Goal: Transaction & Acquisition: Purchase product/service

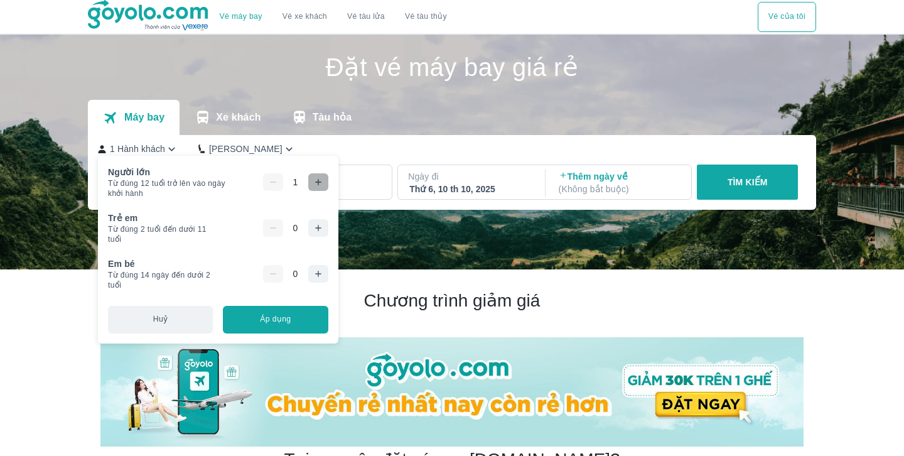
click at [322, 180] on icon "button" at bounding box center [318, 182] width 10 height 10
click at [403, 223] on img at bounding box center [452, 152] width 904 height 235
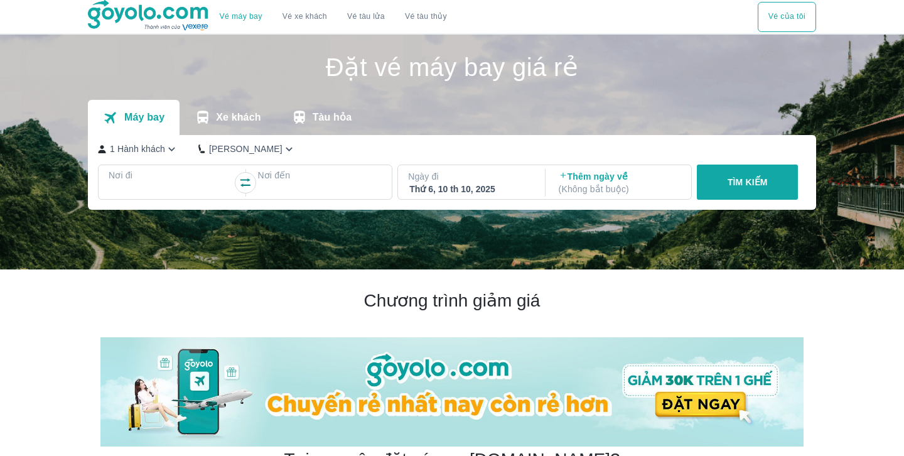
click at [170, 150] on icon "button" at bounding box center [171, 149] width 13 height 13
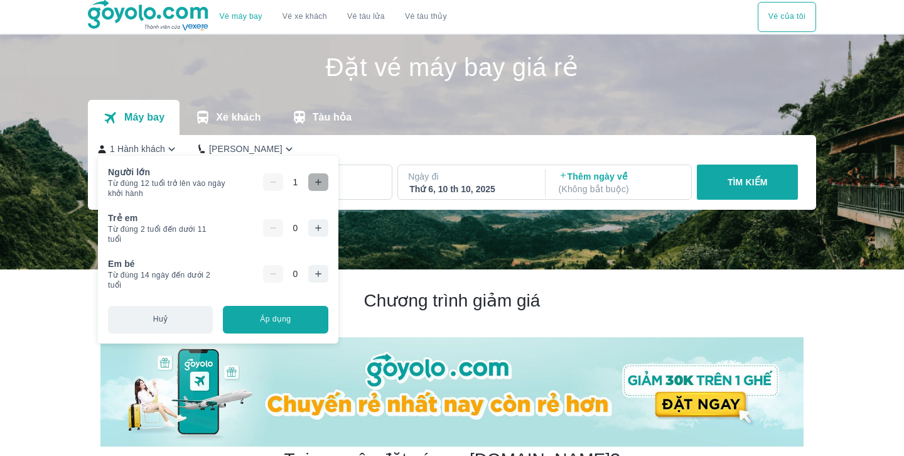
click at [323, 181] on icon "button" at bounding box center [318, 182] width 10 height 10
click at [281, 322] on button "Áp dụng" at bounding box center [275, 320] width 105 height 28
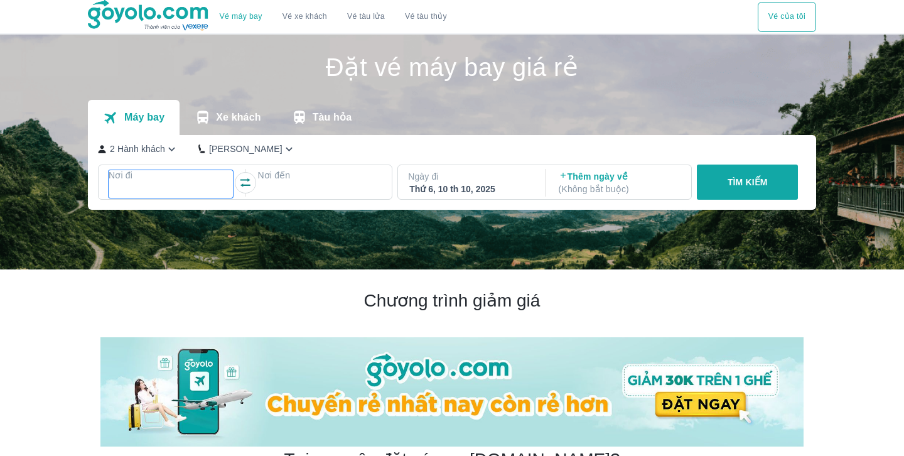
click at [162, 174] on p "Nơi đi" at bounding box center [171, 175] width 124 height 13
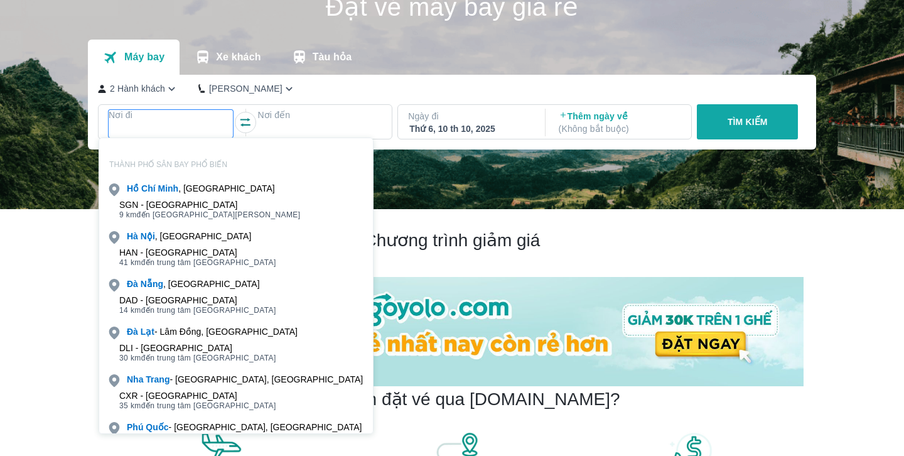
scroll to position [72, 0]
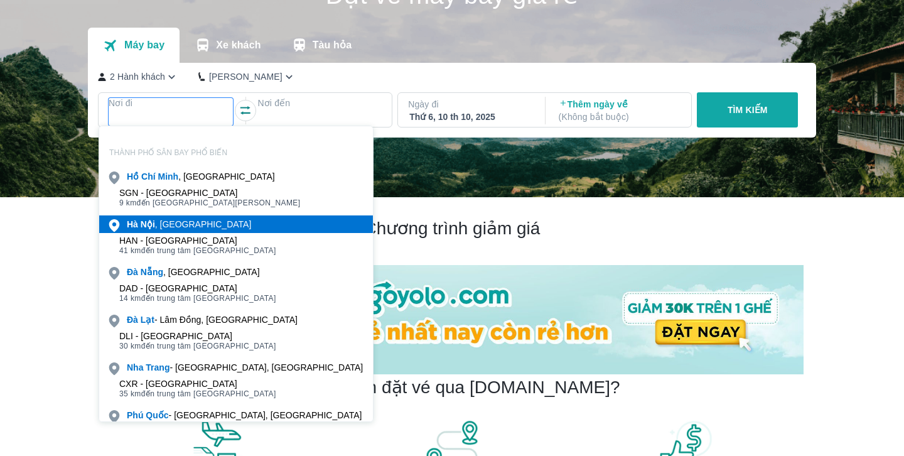
click at [158, 222] on div "[GEOGRAPHIC_DATA] , [GEOGRAPHIC_DATA]" at bounding box center [189, 224] width 124 height 13
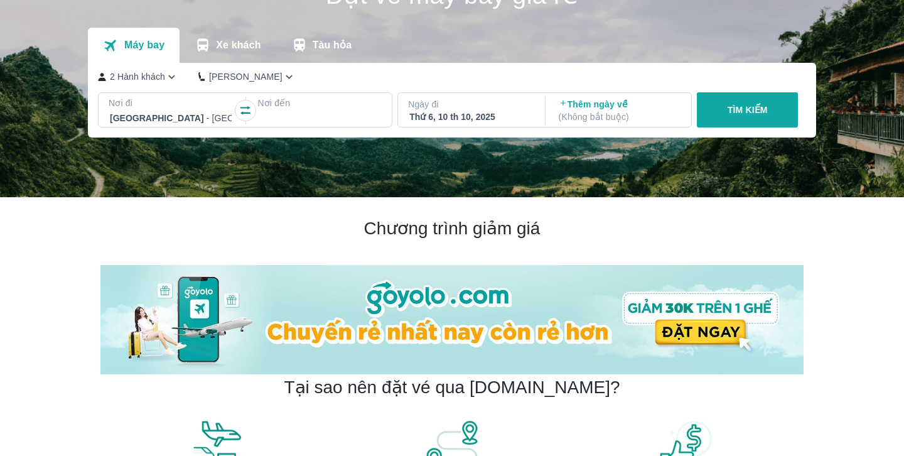
click at [286, 118] on div at bounding box center [320, 118] width 122 height 15
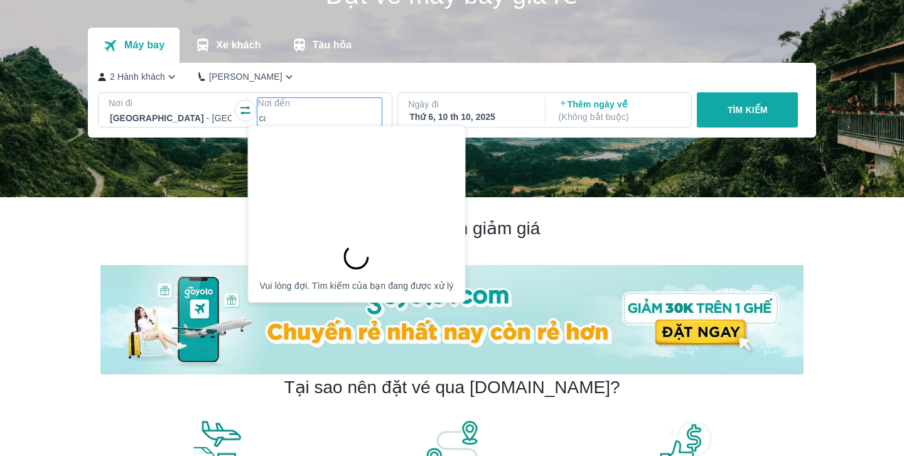
scroll to position [0, 0]
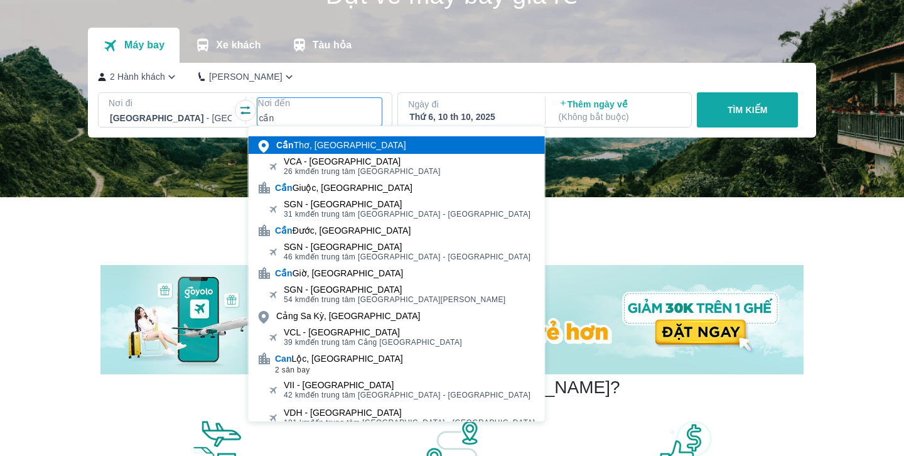
type input "cần"
click at [316, 145] on div "Cần Thơ, [GEOGRAPHIC_DATA]" at bounding box center [341, 145] width 130 height 13
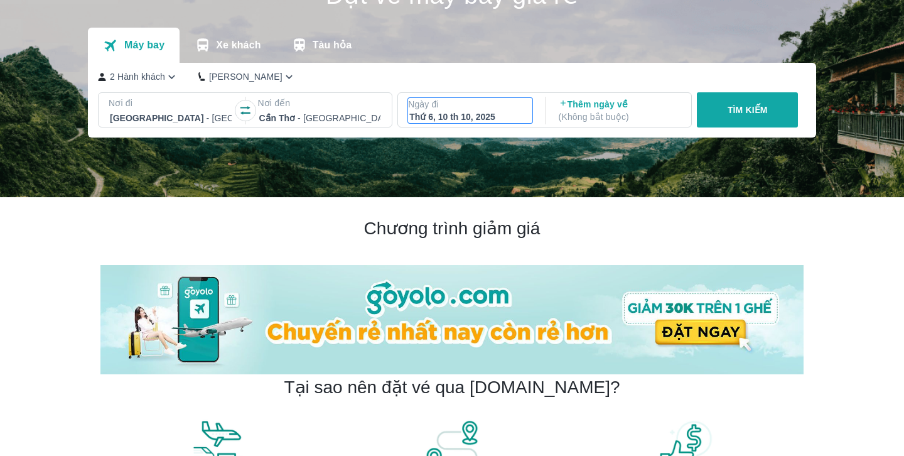
click at [472, 114] on div "Thứ 6, 10 th 10, 2025" at bounding box center [471, 117] width 122 height 13
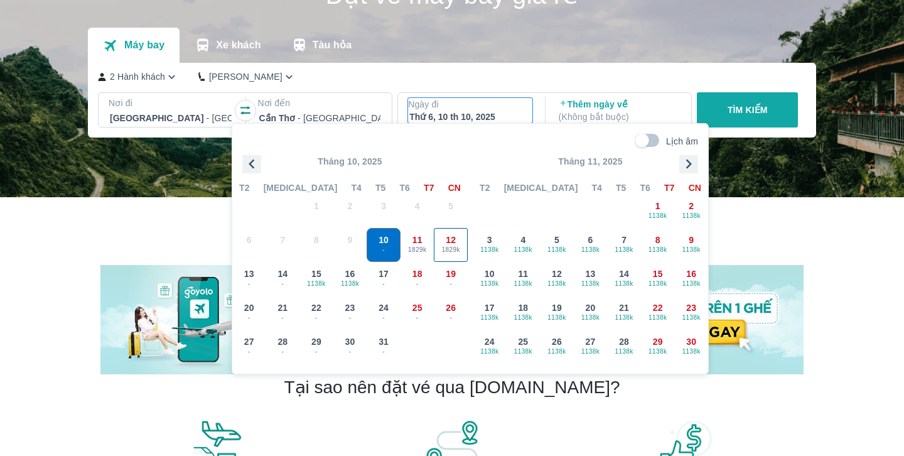
click at [450, 245] on span "1829k" at bounding box center [451, 250] width 33 height 10
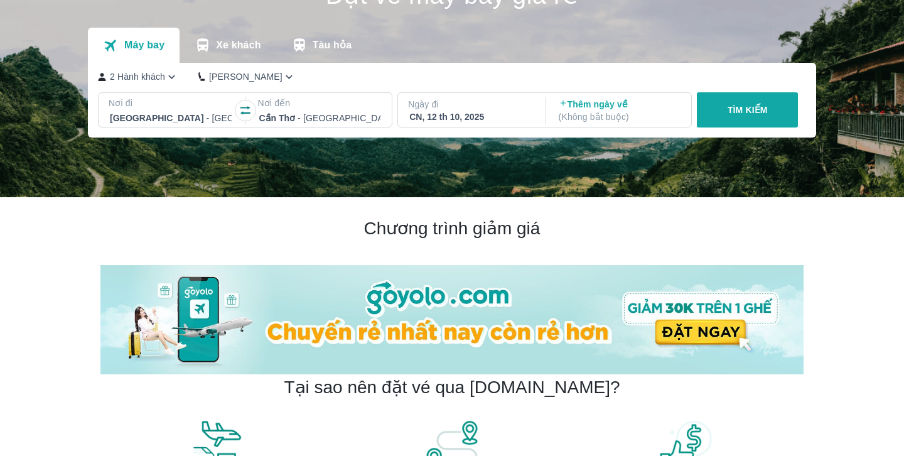
click at [750, 106] on p "TÌM KIẾM" at bounding box center [748, 110] width 40 height 13
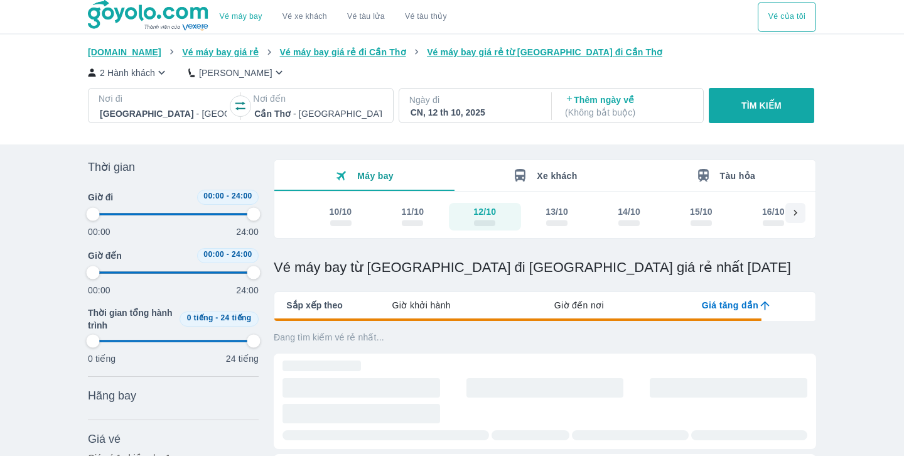
type input "97.9166666666667"
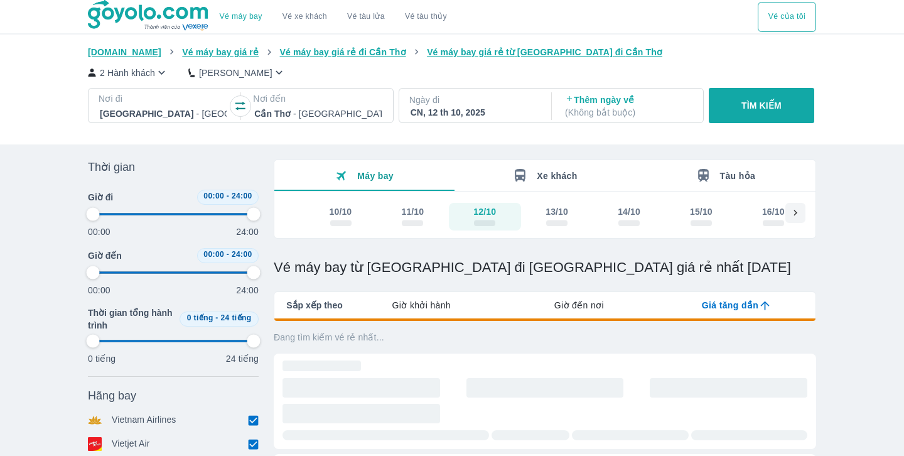
type input "97.9166666666667"
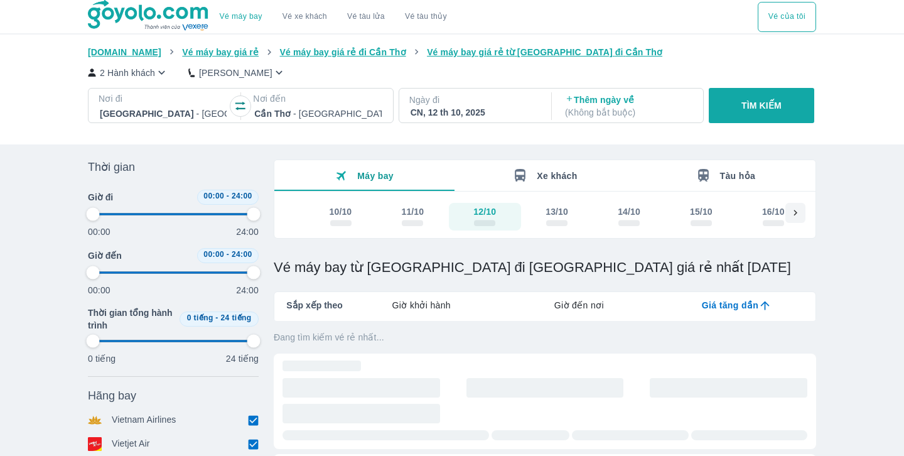
type input "97.9166666666667"
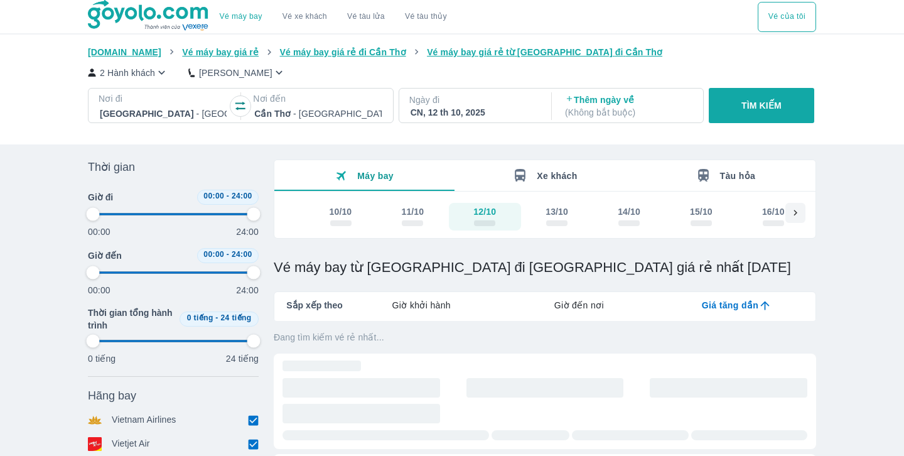
type input "97.9166666666667"
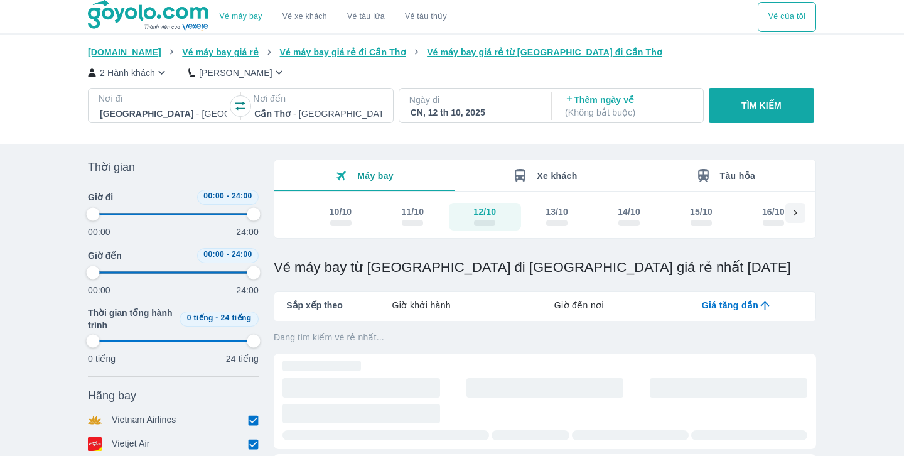
type input "97.9166666666667"
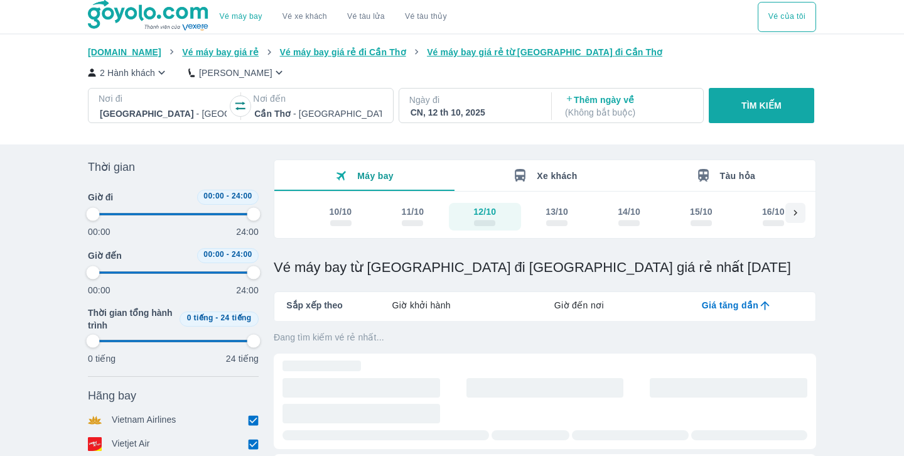
type input "97.9166666666667"
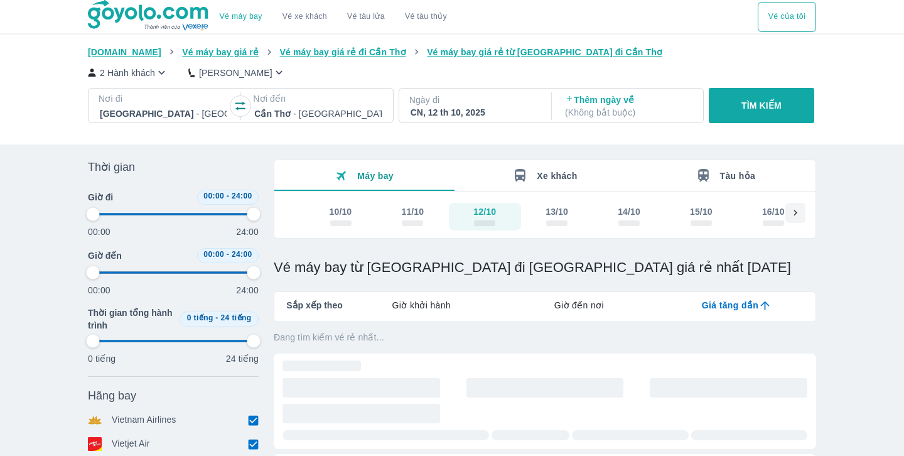
type input "97.9166666666667"
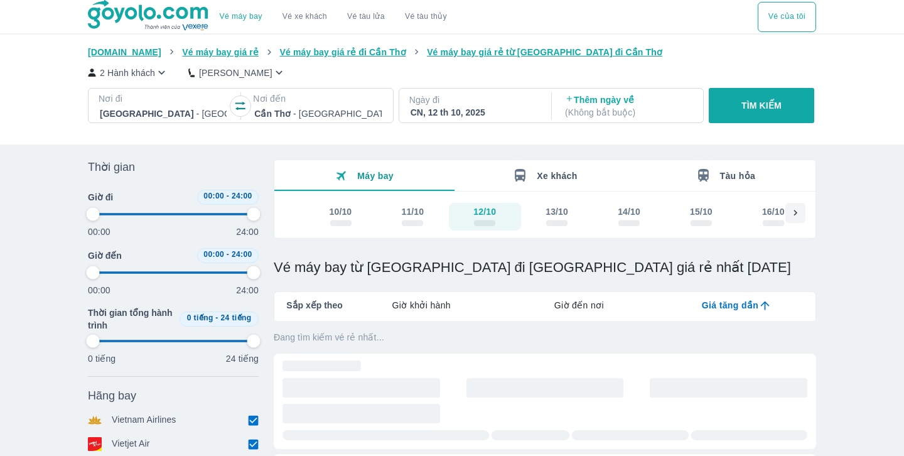
type input "97.9166666666667"
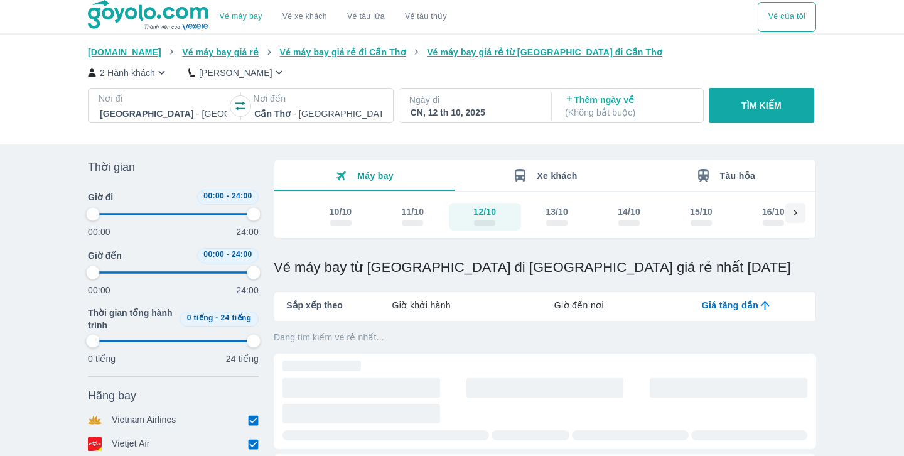
type input "97.9166666666667"
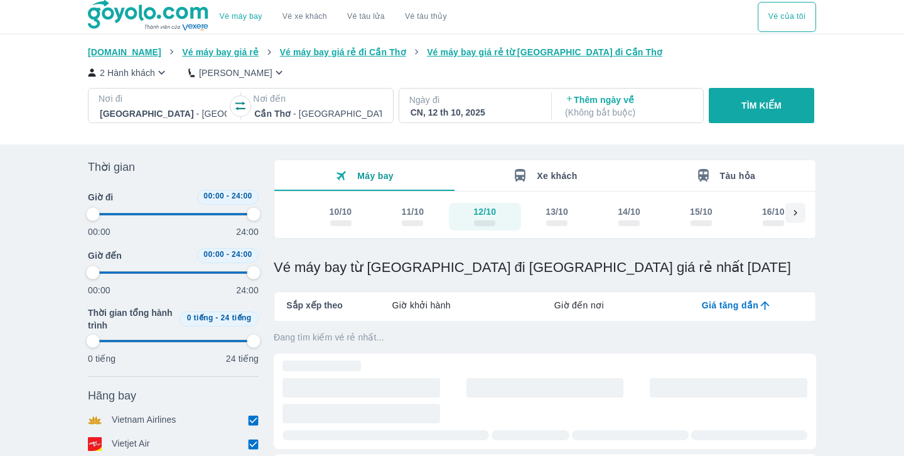
type input "97.9166666666667"
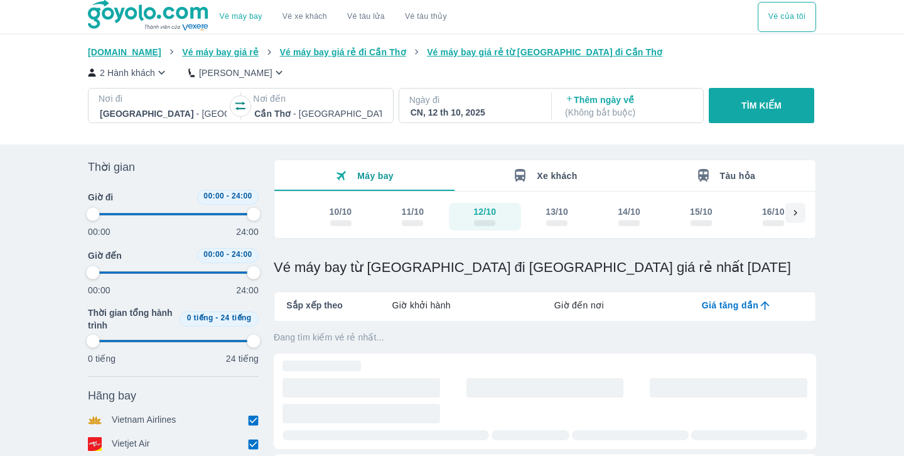
type input "97.9166666666667"
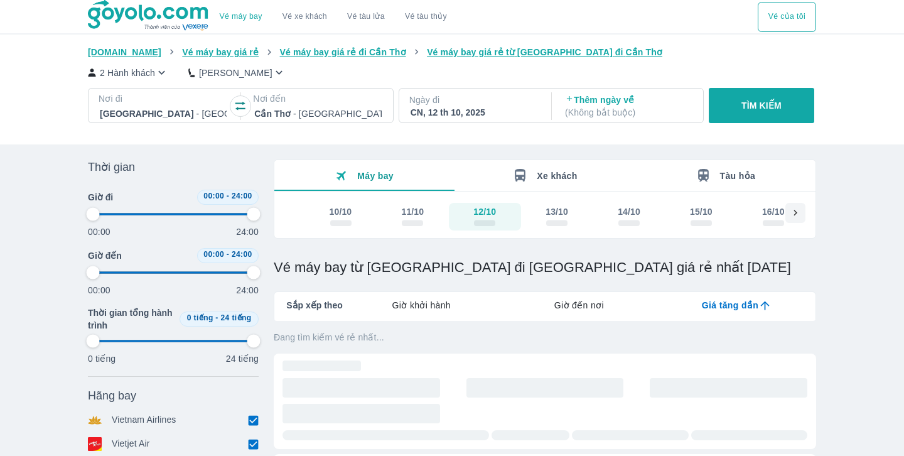
type input "97.9166666666667"
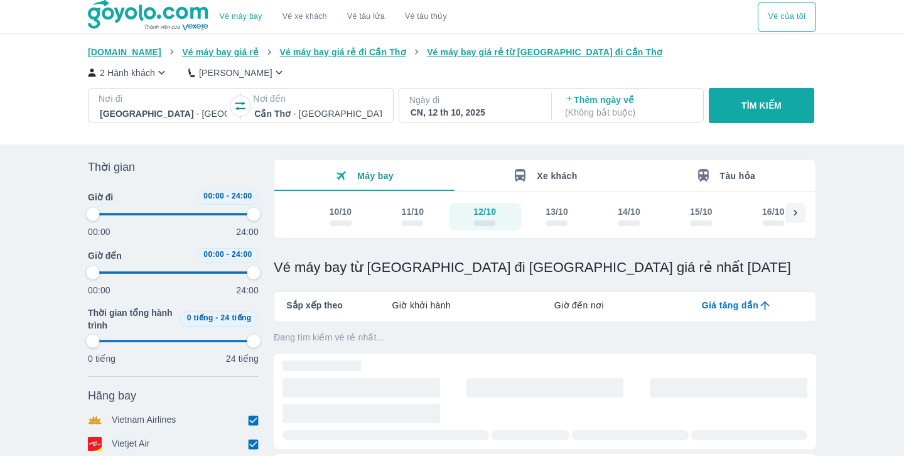
type input "97.9166666666667"
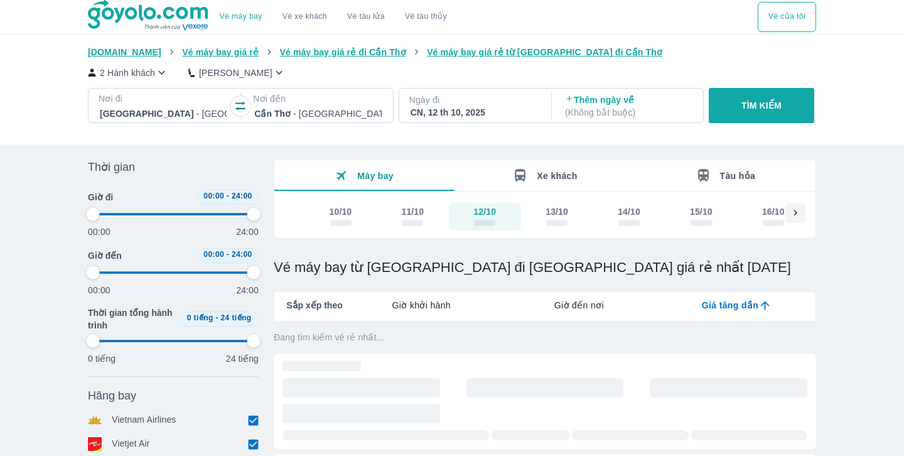
type input "97.9166666666667"
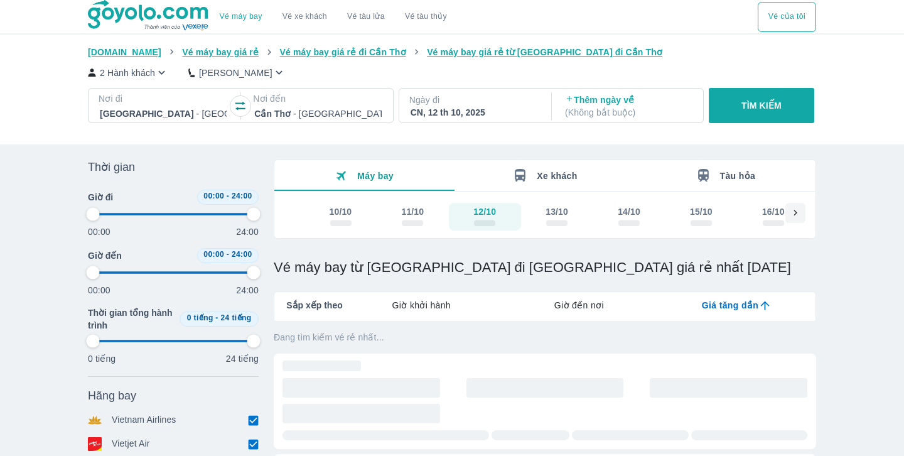
type input "97.9166666666667"
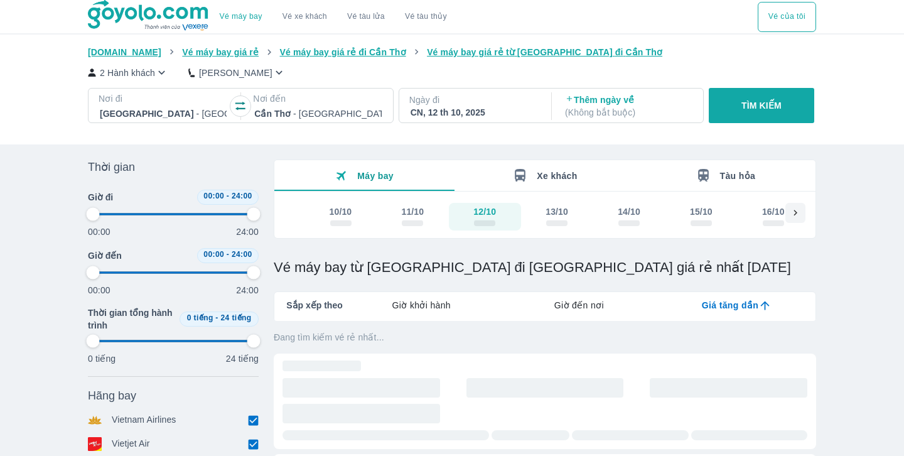
type input "97.9166666666667"
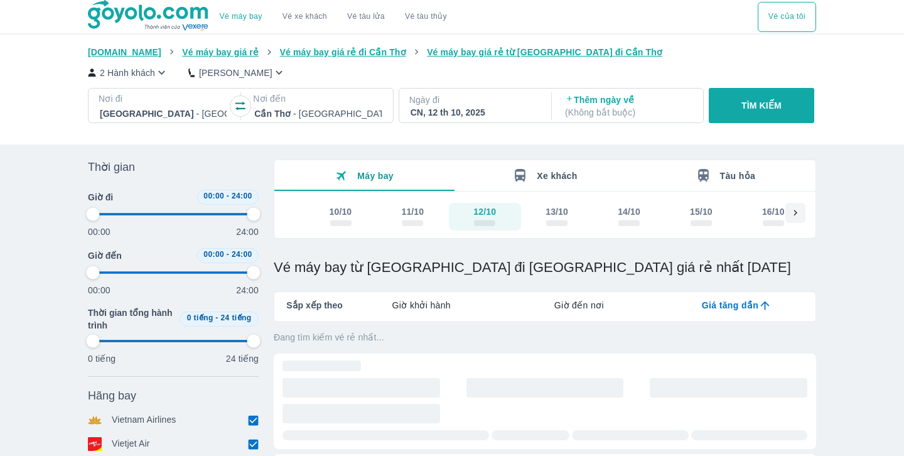
type input "97.9166666666667"
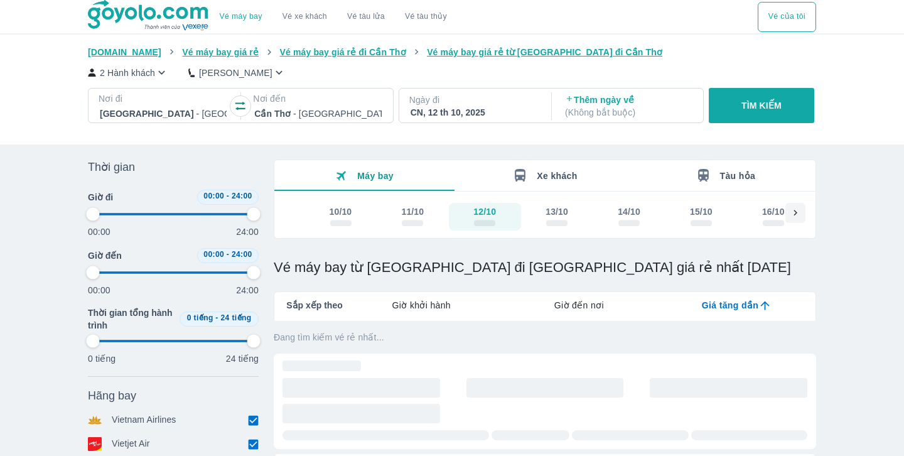
type input "97.9166666666667"
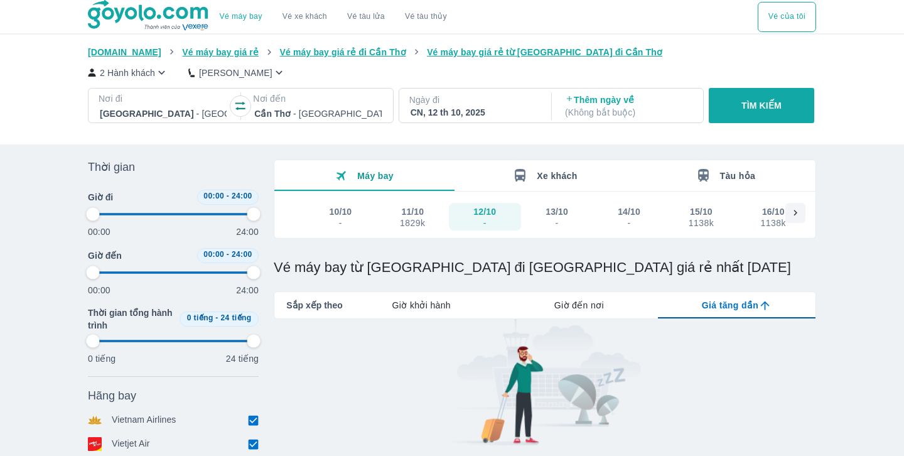
type input "97.9166666666667"
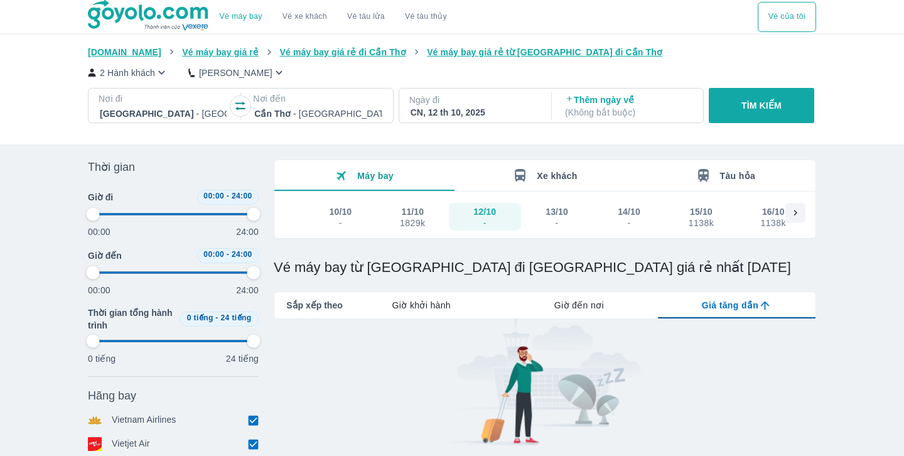
type input "97.9166666666667"
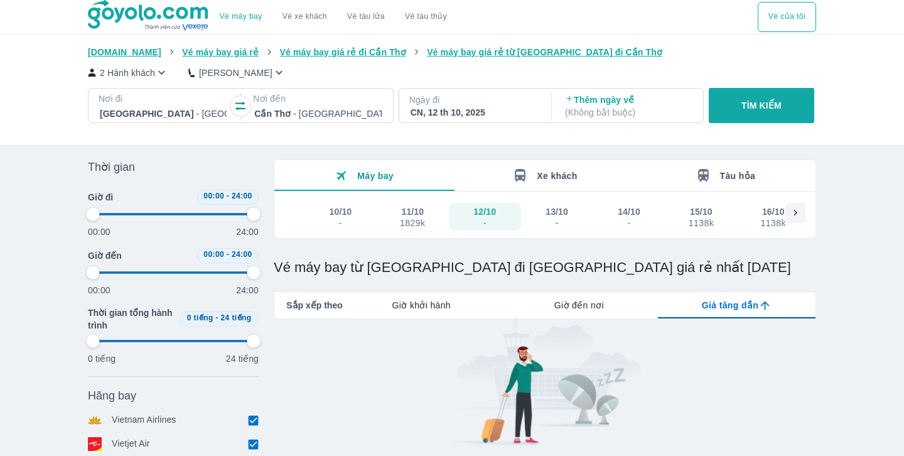
type input "97.9166666666667"
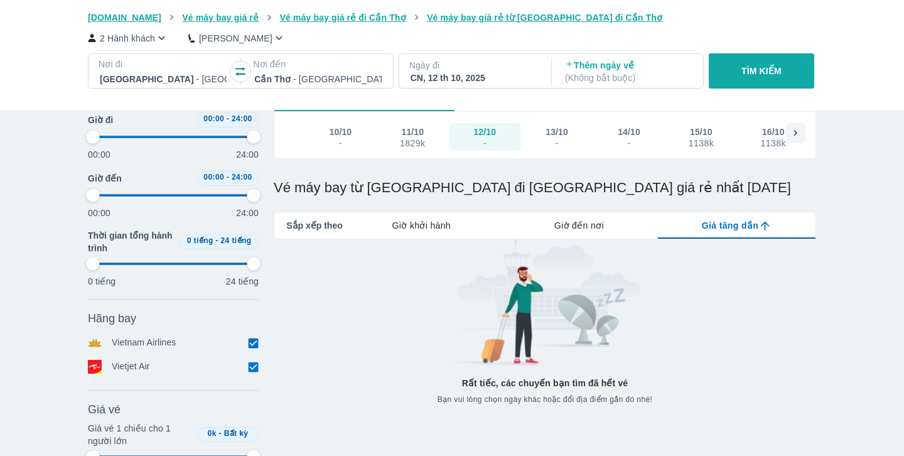
scroll to position [76, 0]
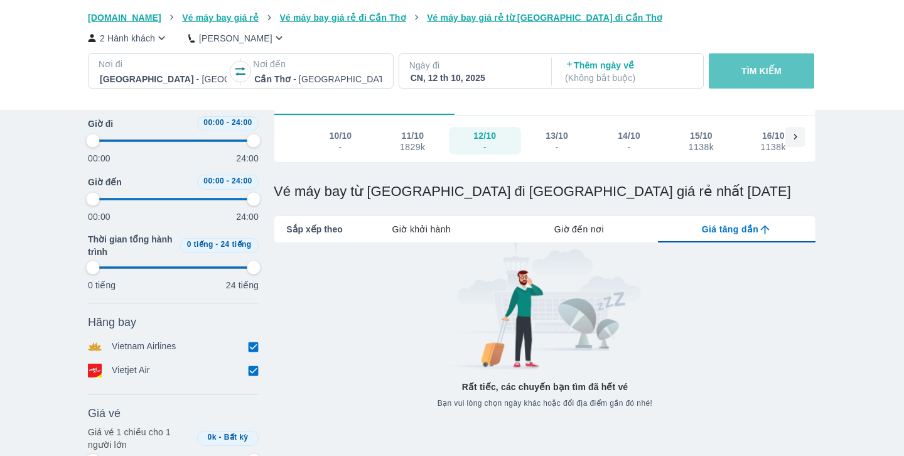
click at [747, 77] on button "TÌM KIẾM" at bounding box center [761, 70] width 105 height 35
type input "97.9166666666667"
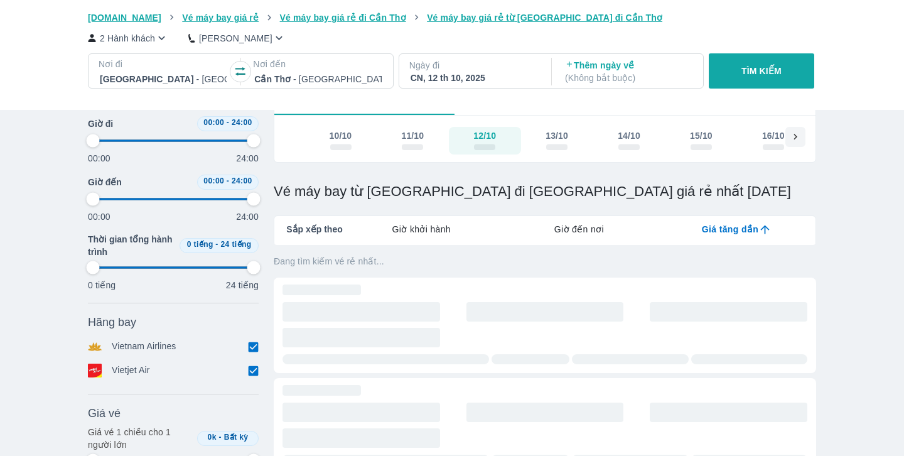
type input "97.9166666666667"
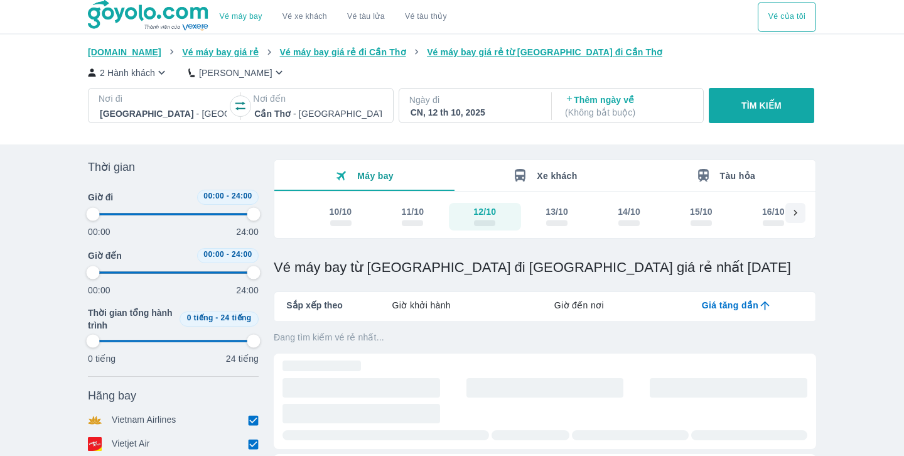
scroll to position [0, 0]
type input "97.9166666666667"
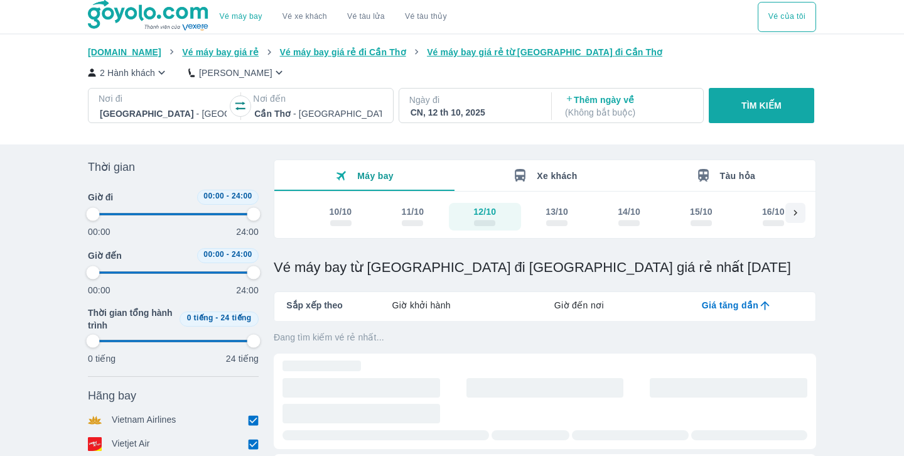
type input "97.9166666666667"
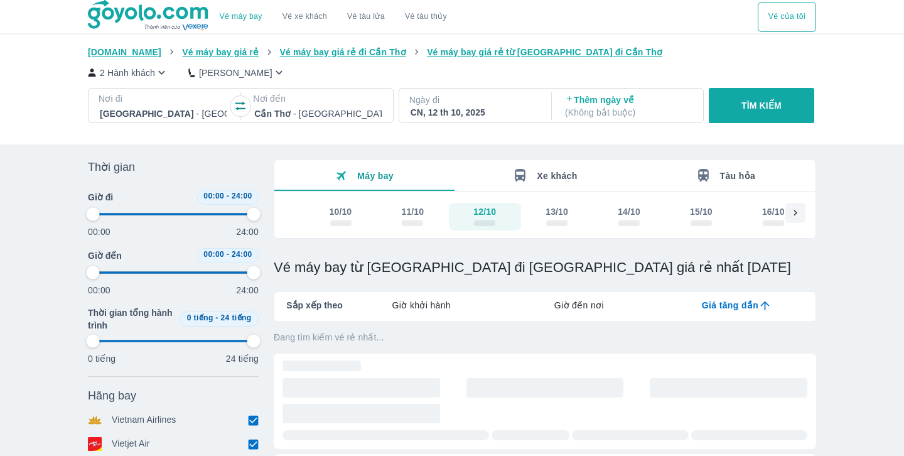
type input "97.9166666666667"
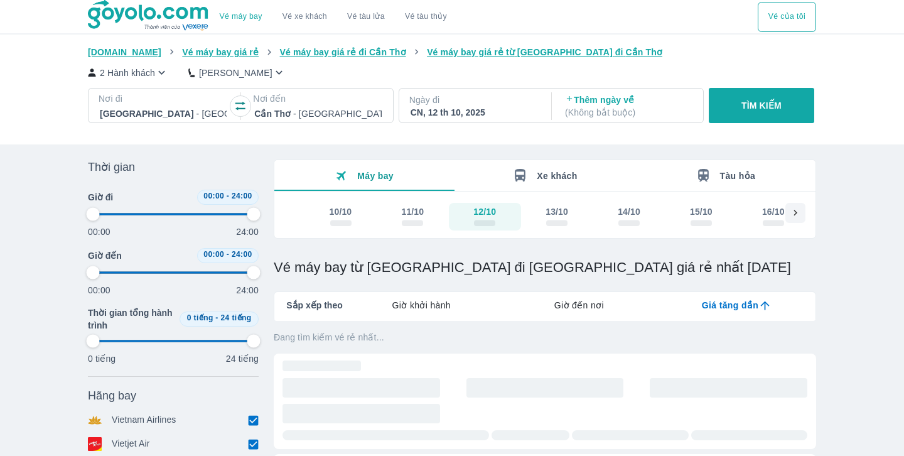
type input "97.9166666666667"
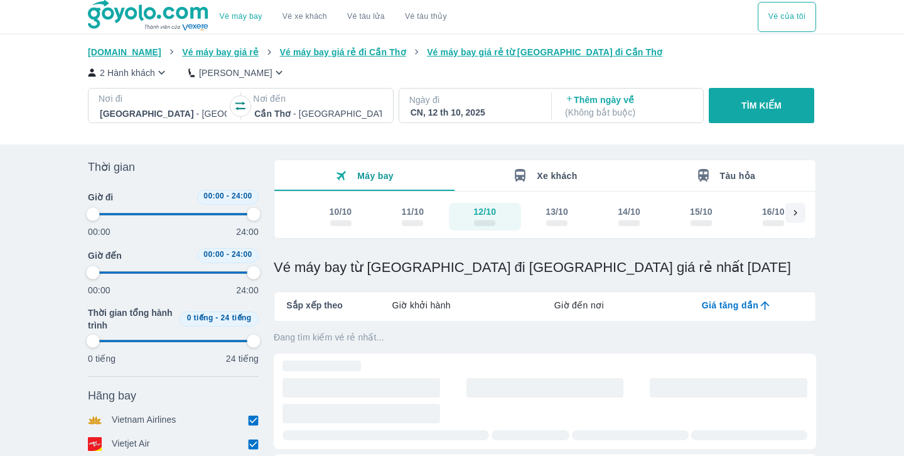
type input "97.9166666666667"
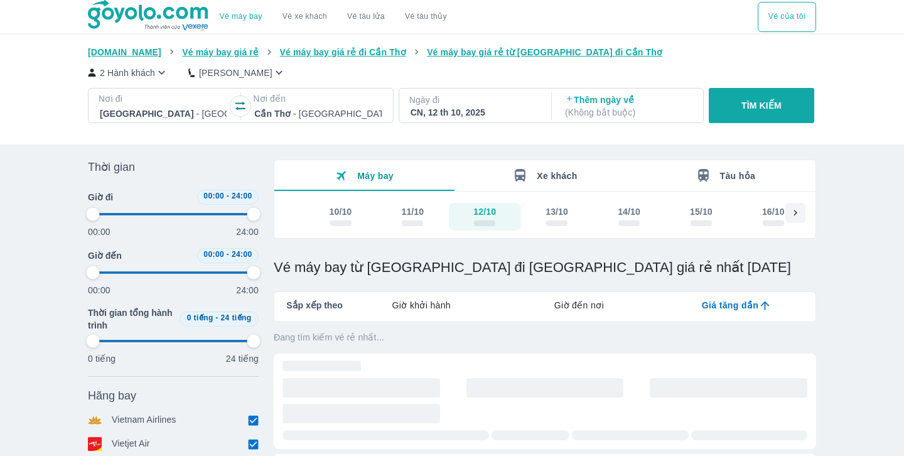
type input "97.9166666666667"
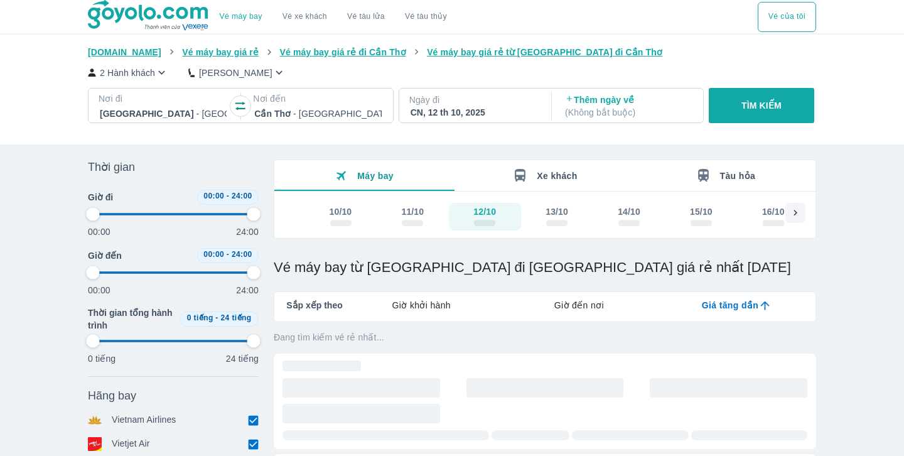
type input "97.9166666666667"
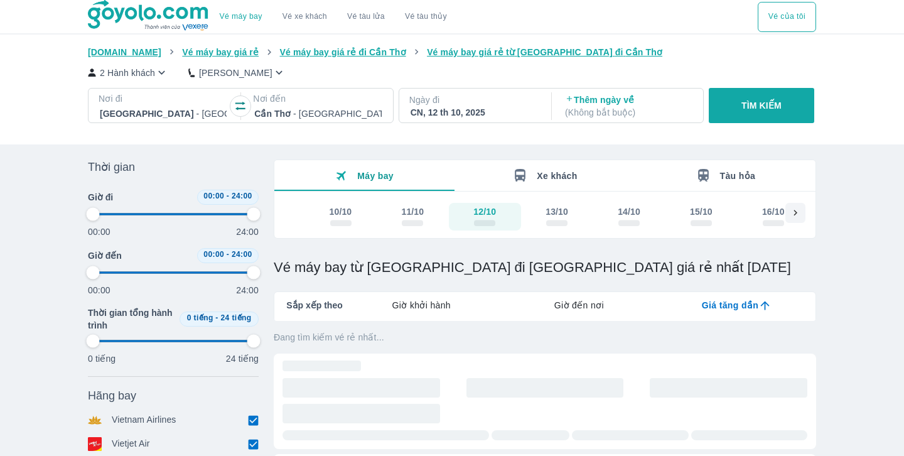
type input "97.9166666666667"
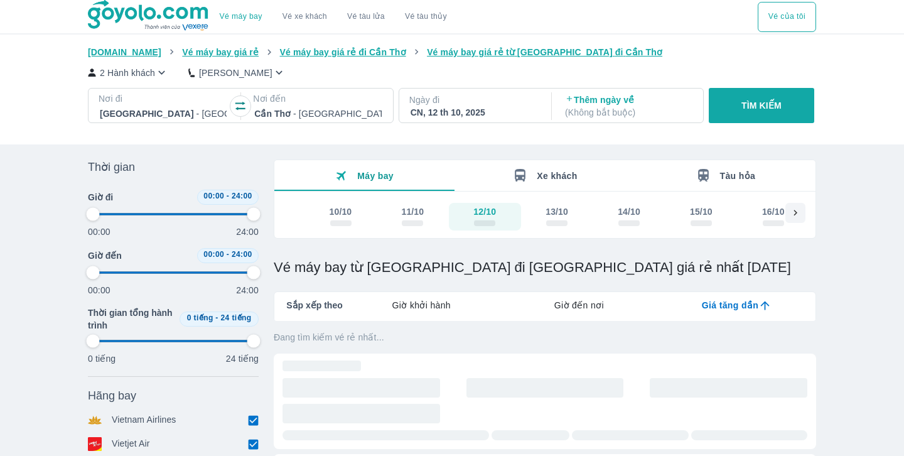
type input "97.9166666666667"
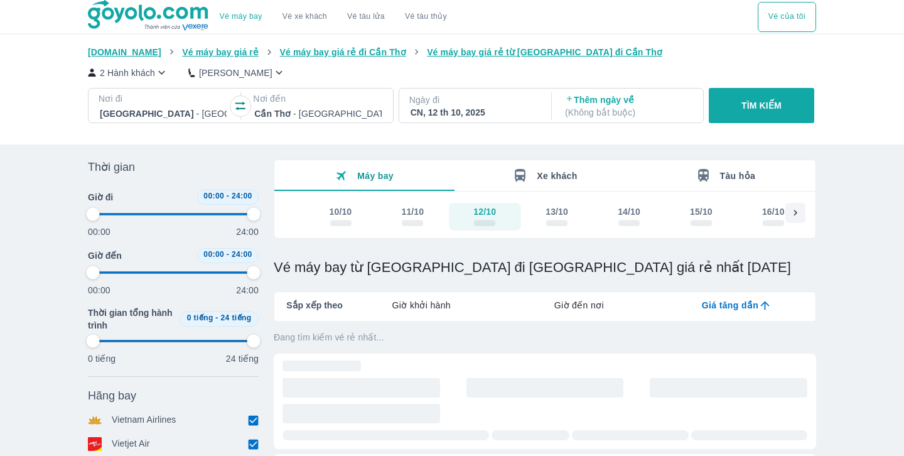
type input "97.9166666666667"
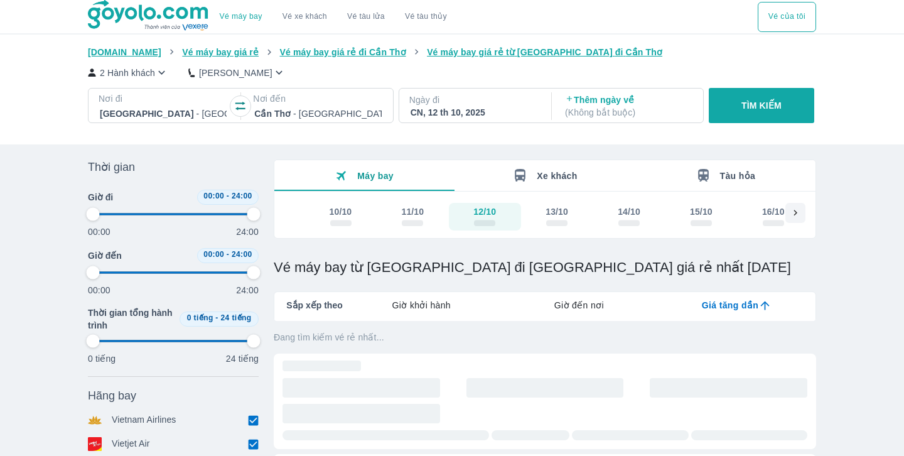
type input "97.9166666666667"
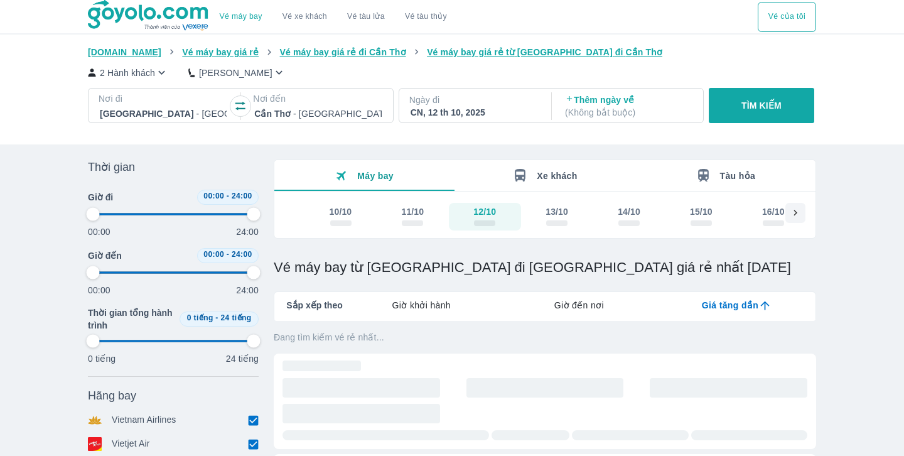
type input "97.9166666666667"
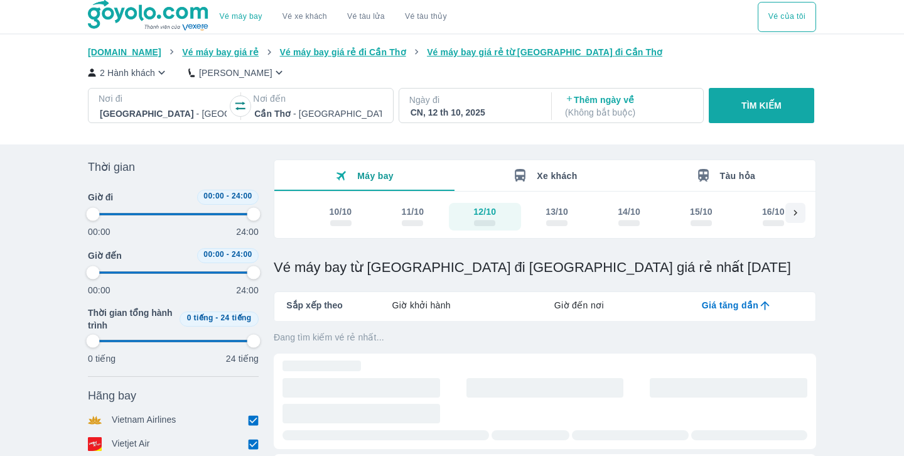
type input "97.9166666666667"
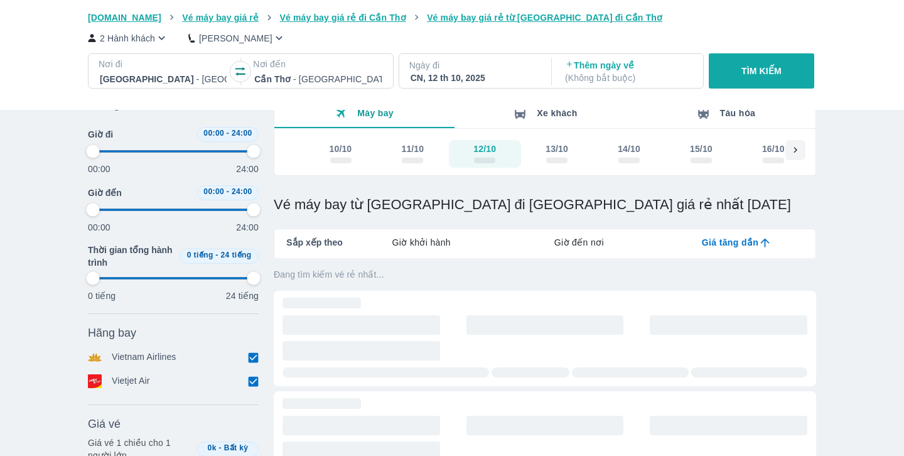
scroll to position [67, 0]
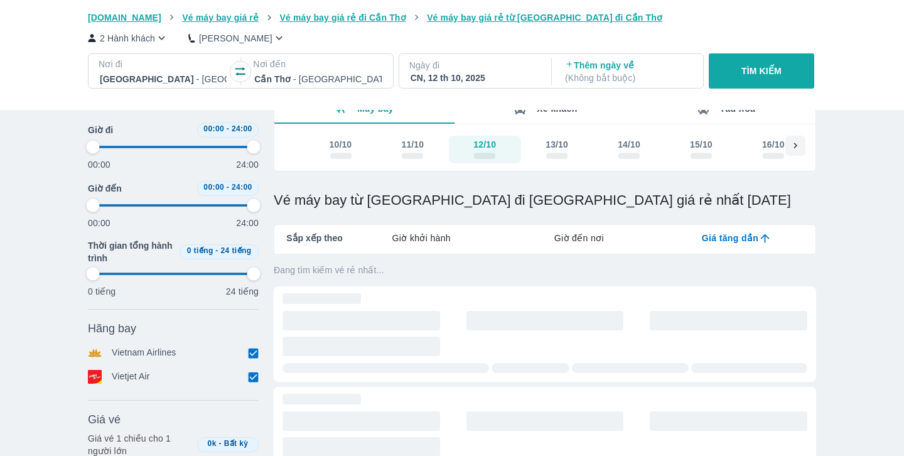
type input "97.9166666666667"
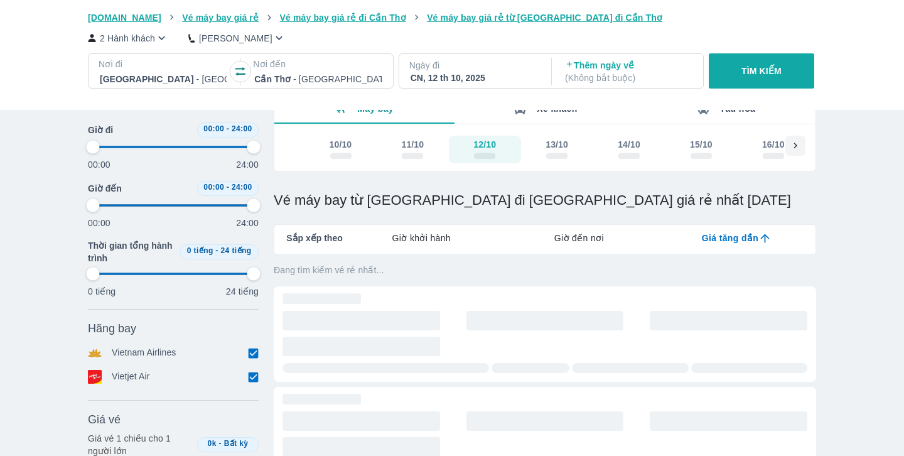
type input "97.9166666666667"
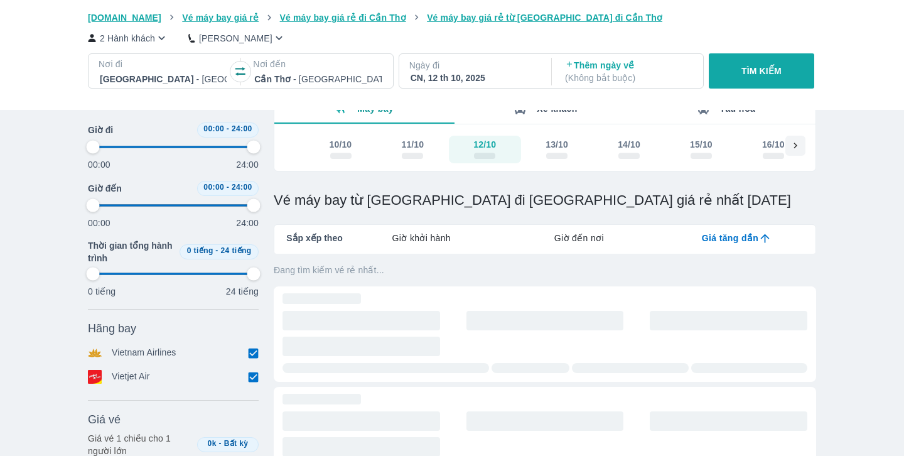
type input "97.9166666666667"
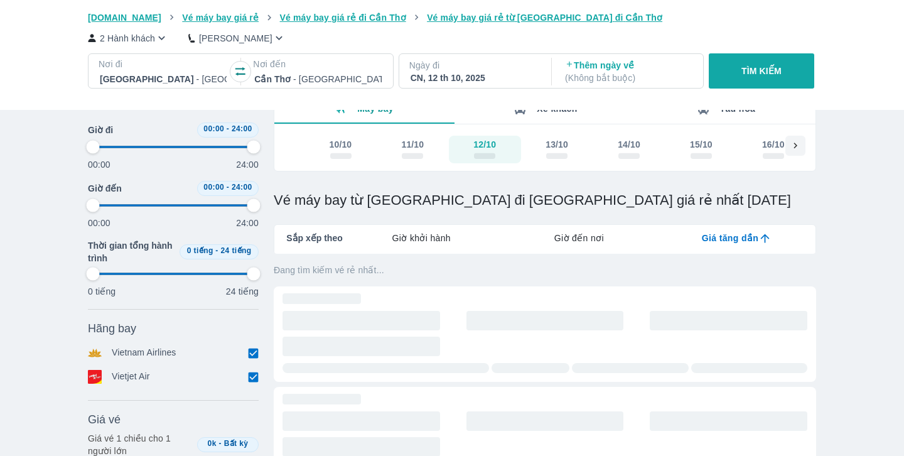
type input "97.9166666666667"
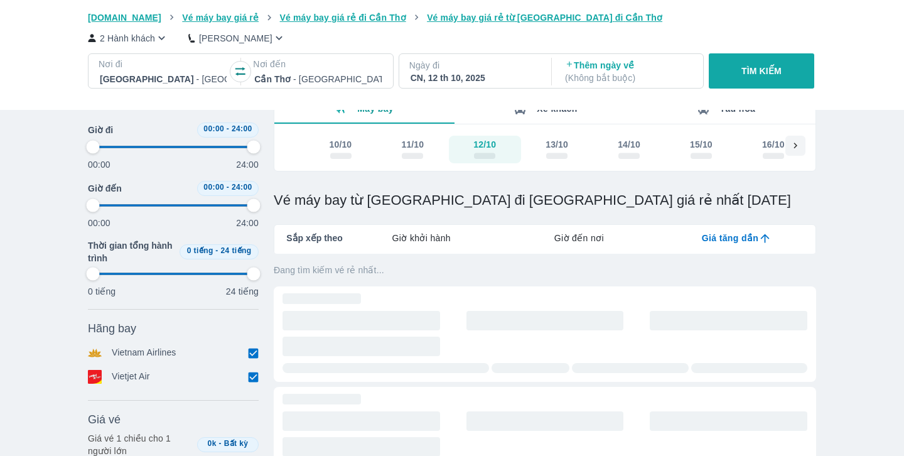
type input "97.9166666666667"
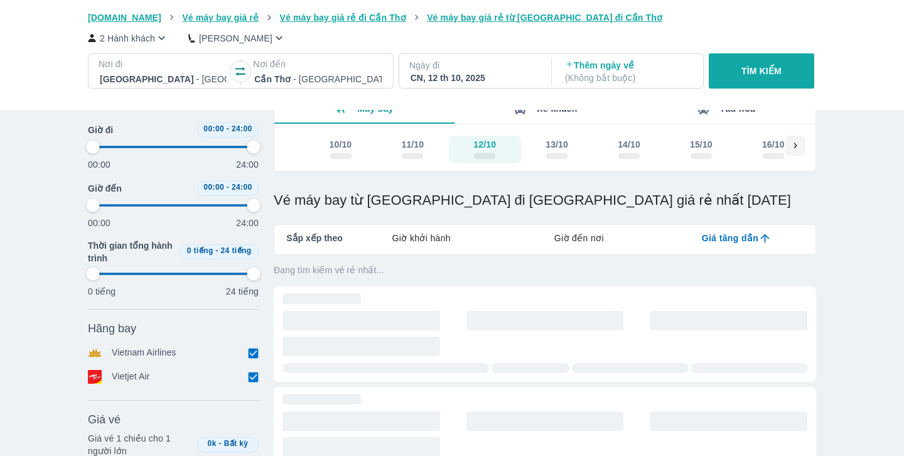
type input "97.9166666666667"
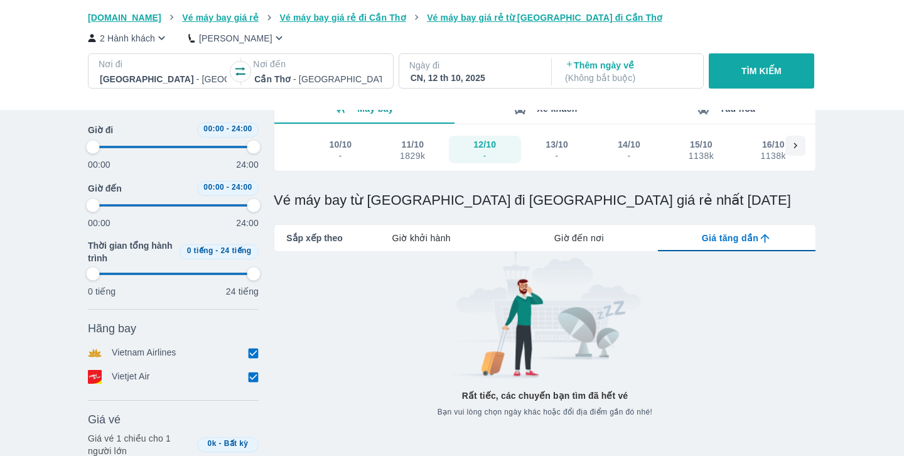
click at [766, 63] on button "TÌM KIẾM" at bounding box center [761, 70] width 105 height 35
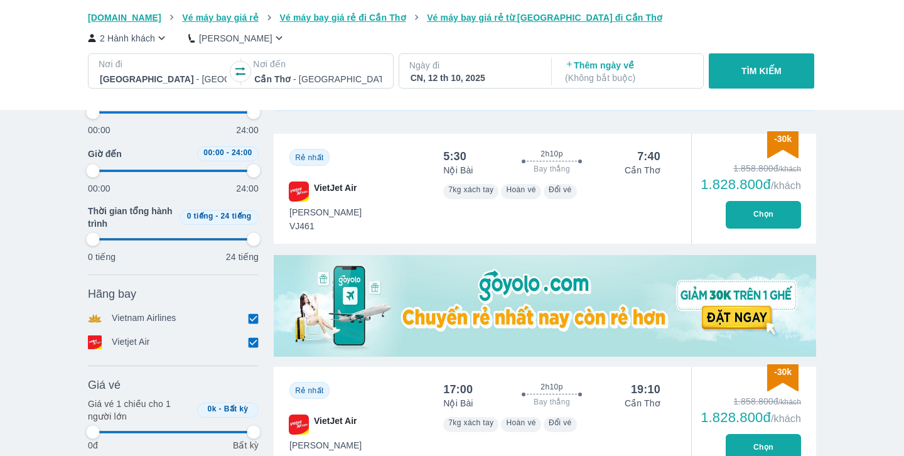
scroll to position [371, 0]
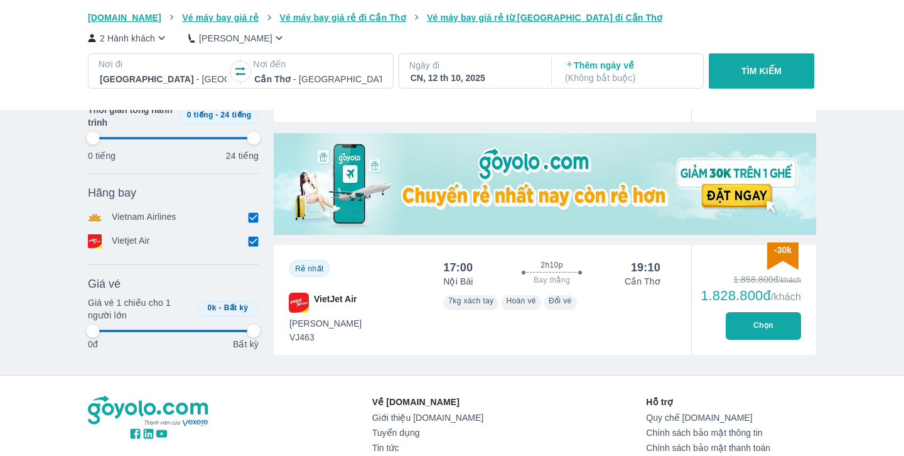
click at [764, 329] on button "Chọn" at bounding box center [763, 326] width 75 height 28
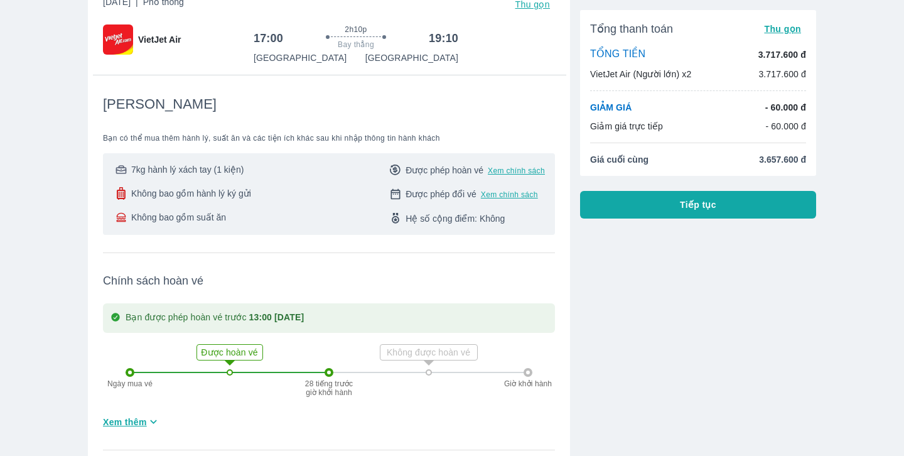
scroll to position [104, 0]
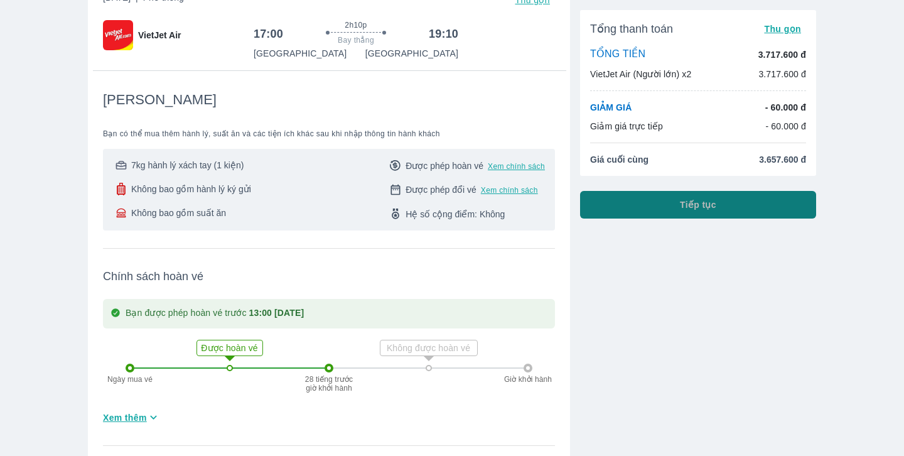
click at [700, 209] on span "Tiếp tục" at bounding box center [698, 204] width 36 height 13
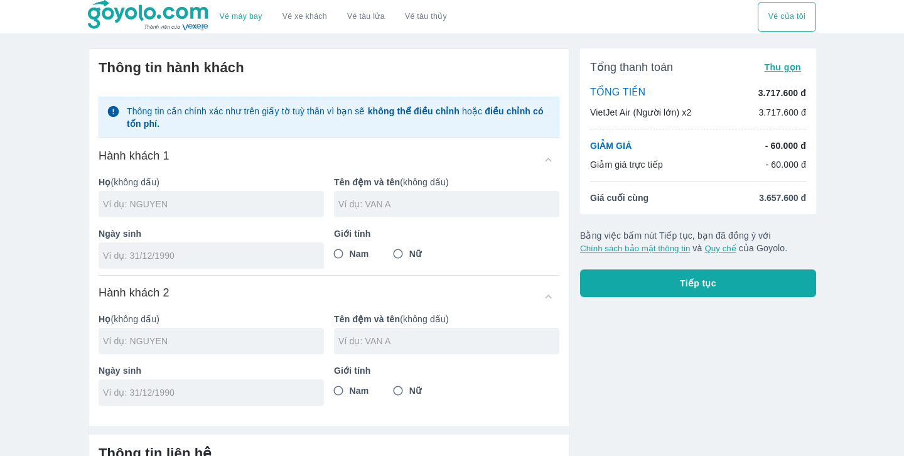
click at [196, 201] on input "text" at bounding box center [213, 204] width 221 height 13
click at [396, 203] on input "text" at bounding box center [449, 204] width 221 height 13
click at [212, 262] on div at bounding box center [211, 255] width 225 height 26
click at [339, 253] on input "Nam" at bounding box center [338, 253] width 23 height 23
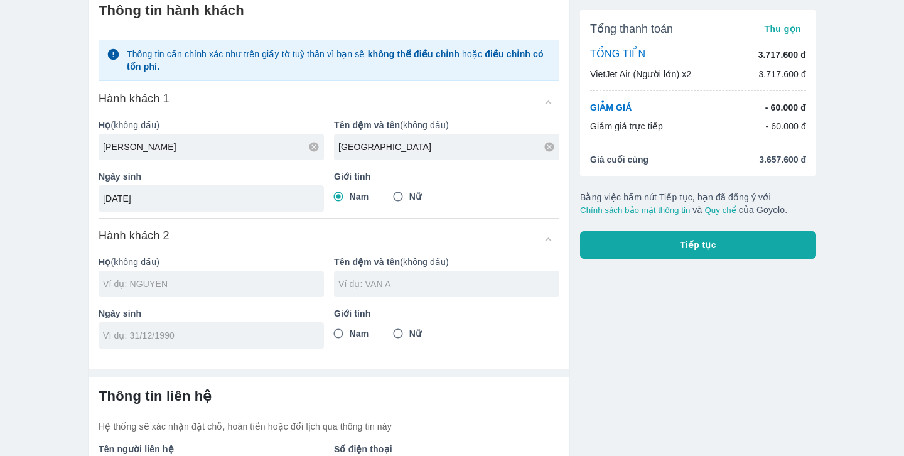
scroll to position [53, 0]
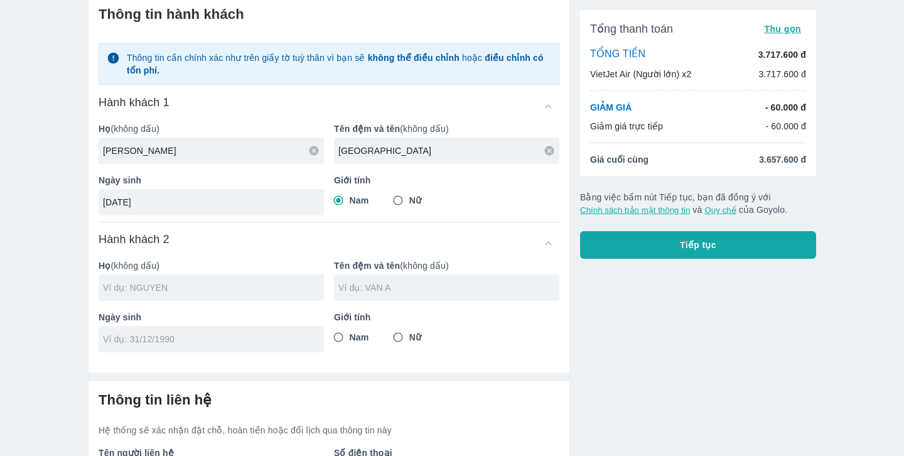
click at [212, 286] on input "text" at bounding box center [213, 287] width 221 height 13
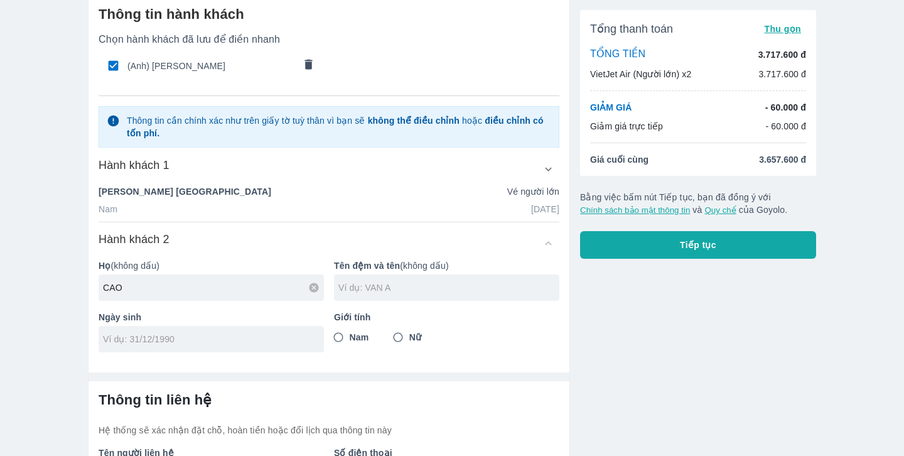
click at [372, 294] on div at bounding box center [446, 287] width 225 height 26
click at [224, 342] on input "tel" at bounding box center [207, 339] width 209 height 13
click at [339, 336] on input "Nam" at bounding box center [338, 337] width 23 height 23
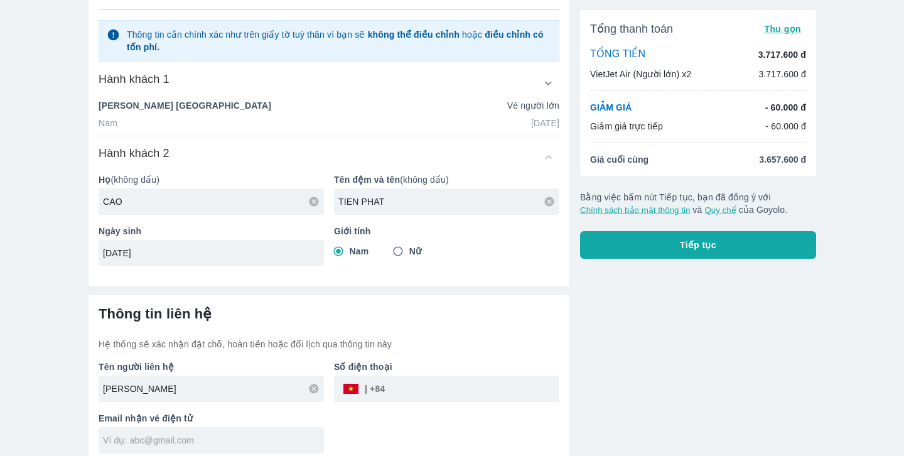
scroll to position [148, 0]
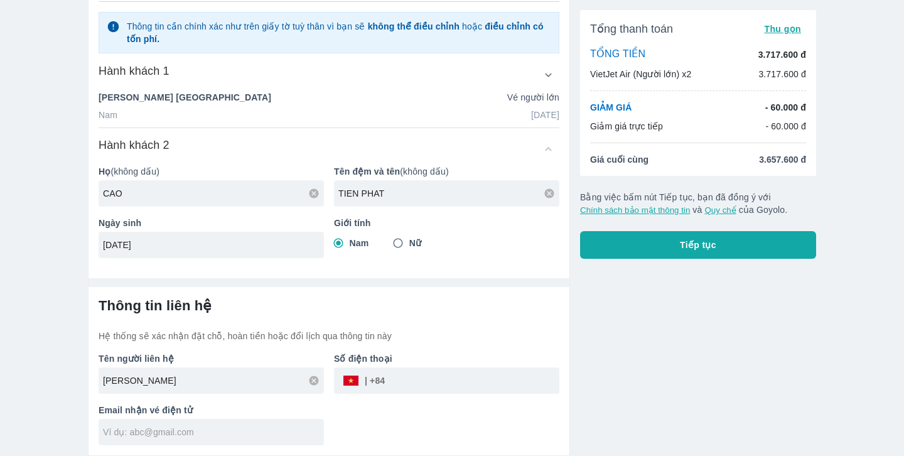
click at [398, 386] on input "tel" at bounding box center [472, 381] width 175 height 30
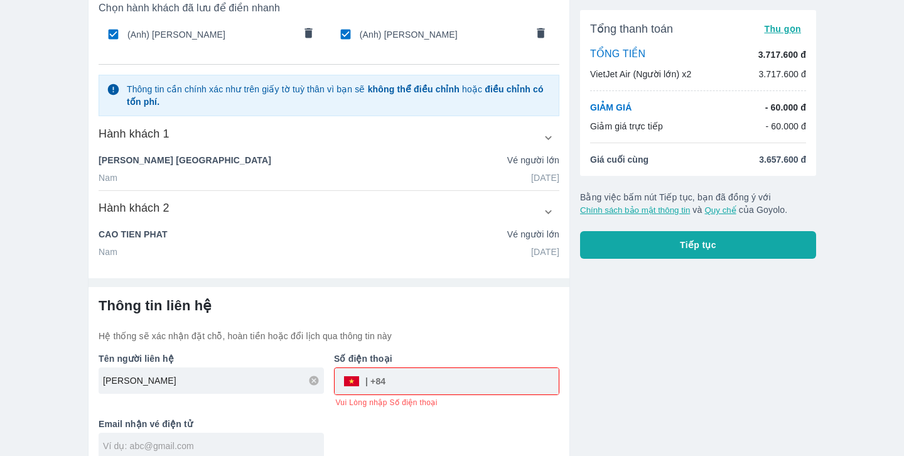
scroll to position [98, 0]
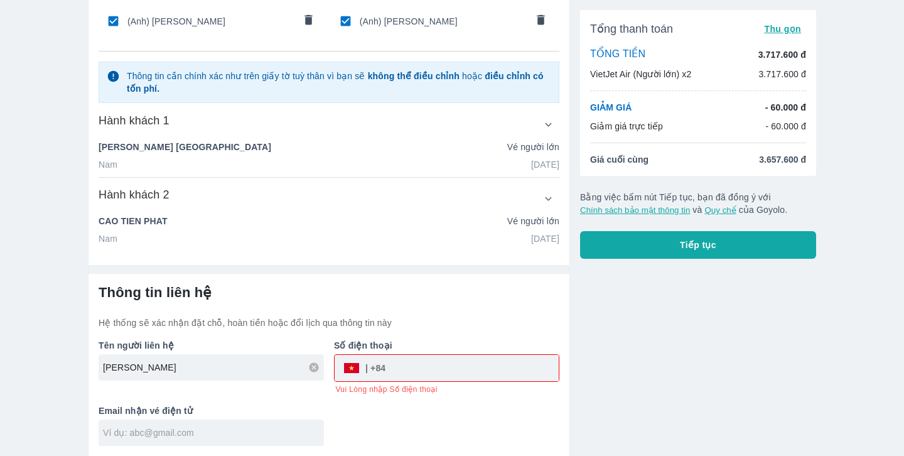
paste input "0865311284"
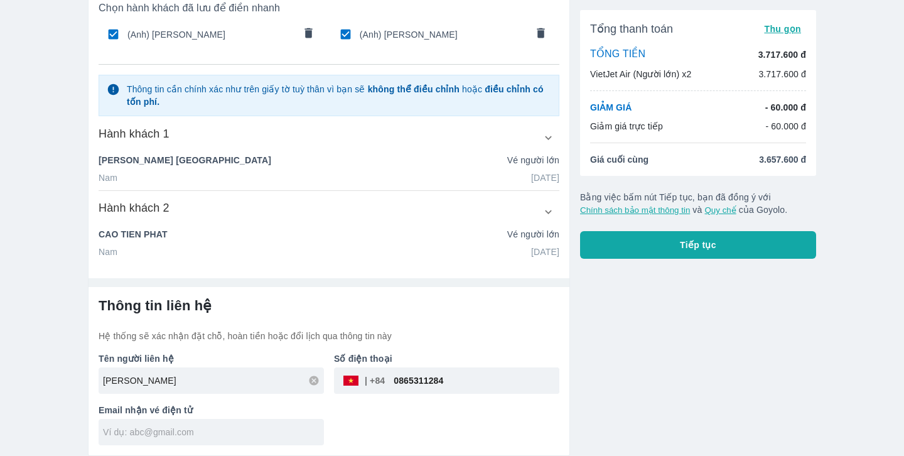
click at [233, 430] on input "text" at bounding box center [213, 432] width 221 height 13
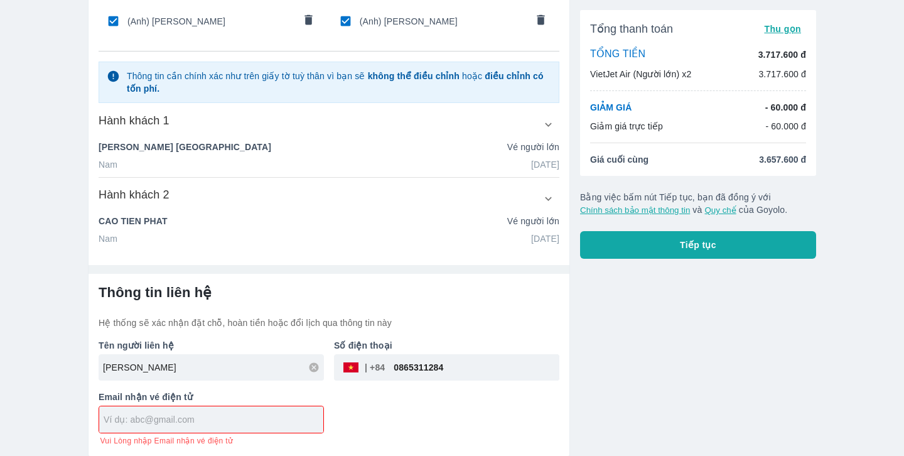
click at [134, 419] on input "text" at bounding box center [214, 419] width 220 height 13
paste input "[EMAIL_ADDRESS][DOMAIN_NAME]"
click at [315, 155] on div "[PERSON_NAME] Vé người lớn" at bounding box center [329, 150] width 461 height 18
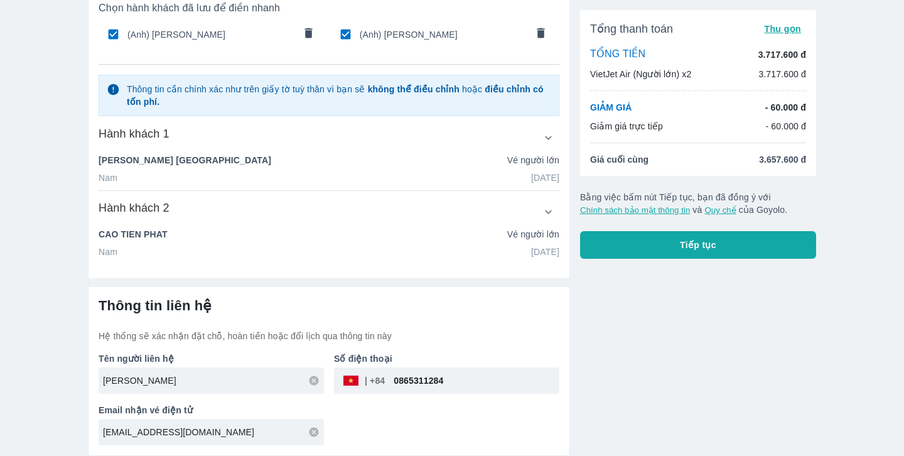
click at [545, 138] on icon "button" at bounding box center [548, 137] width 13 height 13
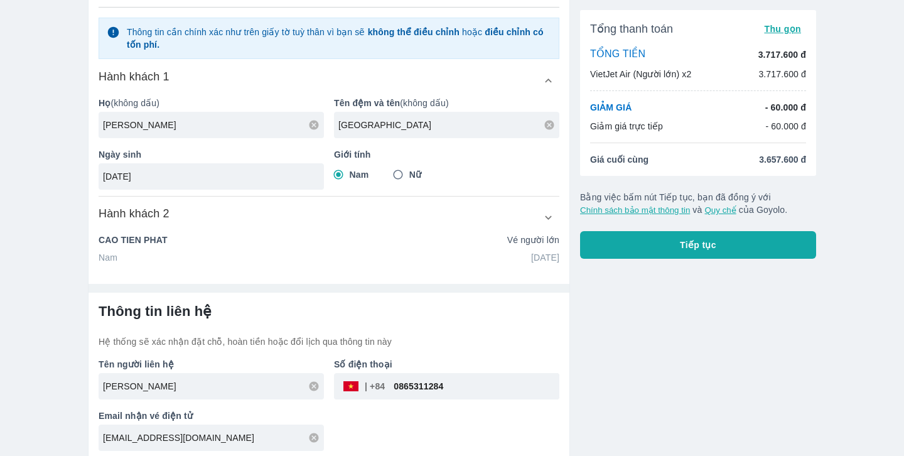
scroll to position [148, 0]
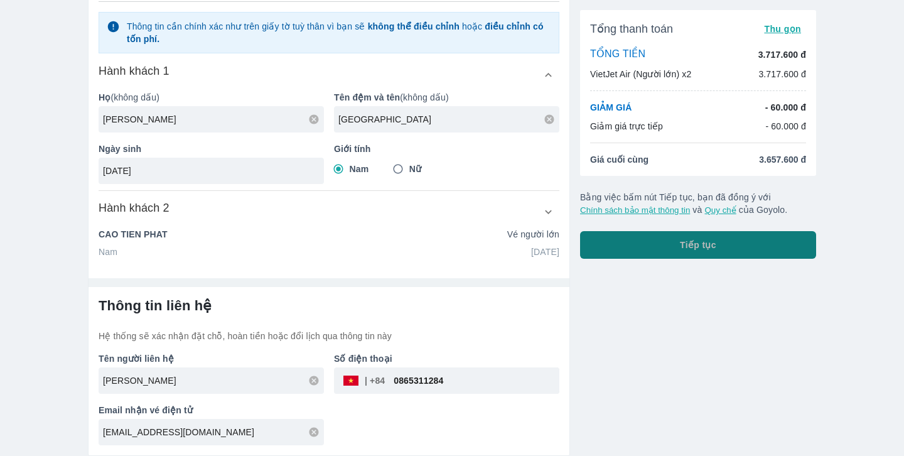
click at [679, 249] on button "Tiếp tục" at bounding box center [698, 245] width 236 height 28
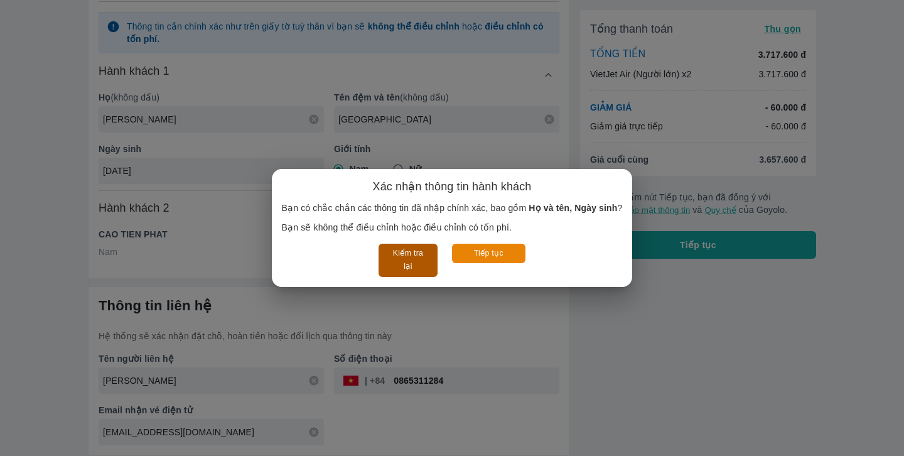
click at [420, 264] on button "Kiểm tra lại" at bounding box center [408, 260] width 58 height 33
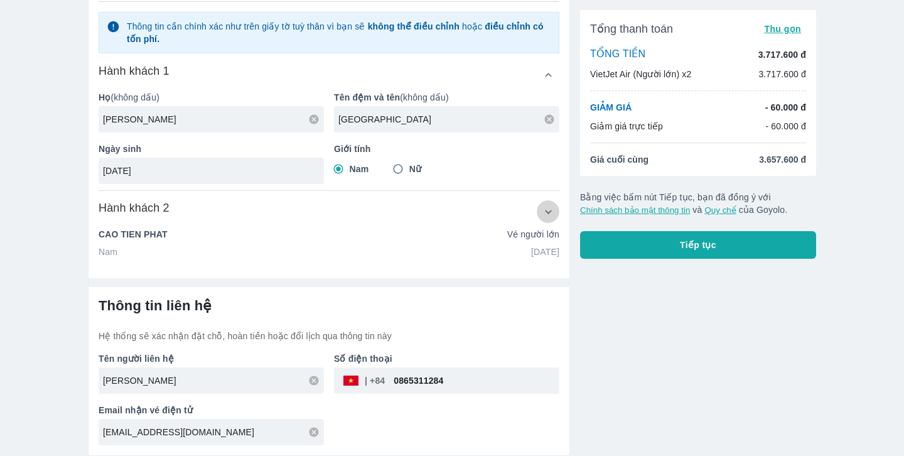
click at [550, 215] on icon "button" at bounding box center [548, 211] width 13 height 13
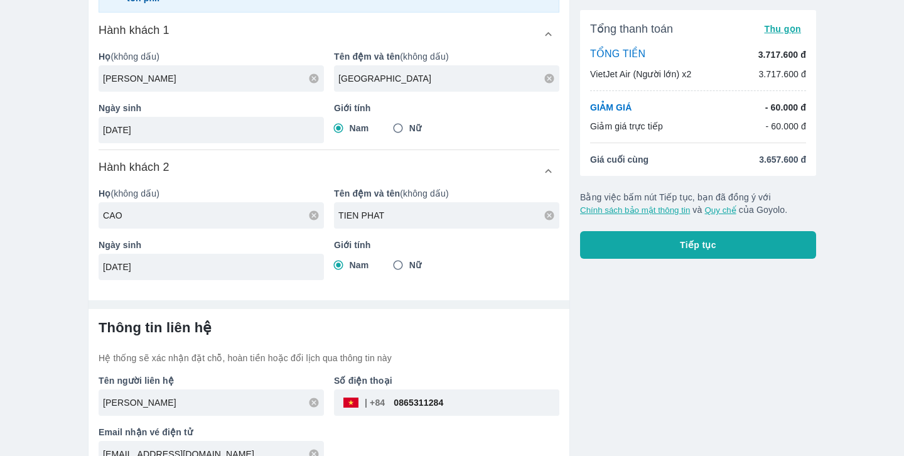
scroll to position [189, 0]
click at [688, 248] on span "Tiếp tục" at bounding box center [698, 245] width 36 height 13
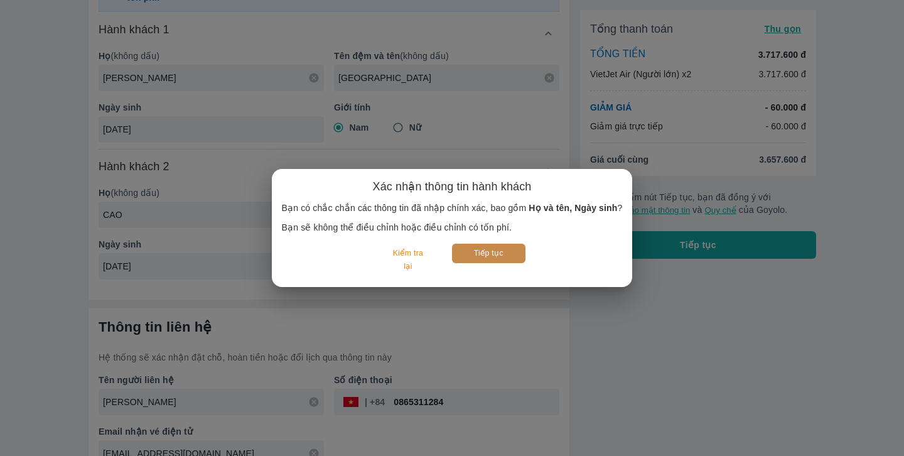
click at [492, 249] on button "Tiếp tục" at bounding box center [488, 253] width 73 height 19
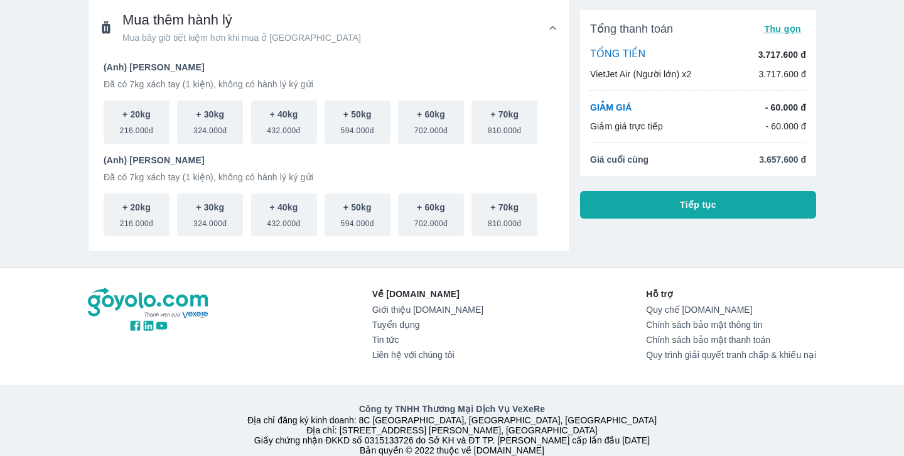
scroll to position [50, 0]
click at [705, 203] on span "Tiếp tục" at bounding box center [698, 204] width 36 height 13
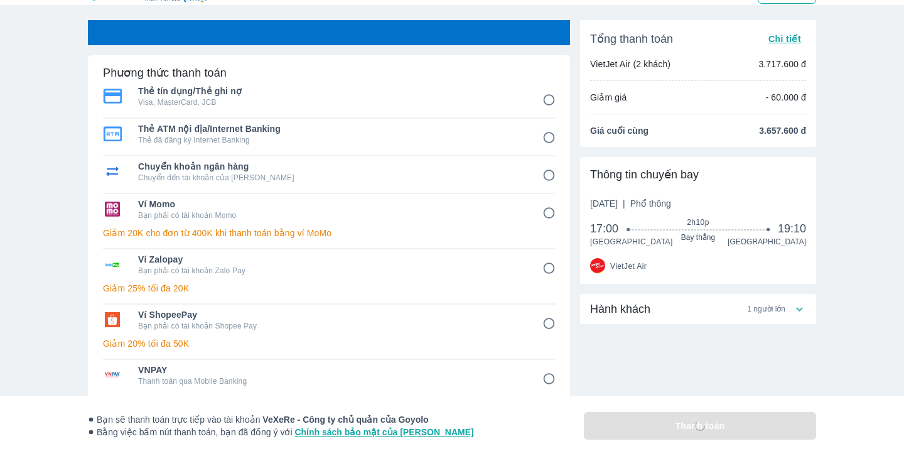
scroll to position [25, 0]
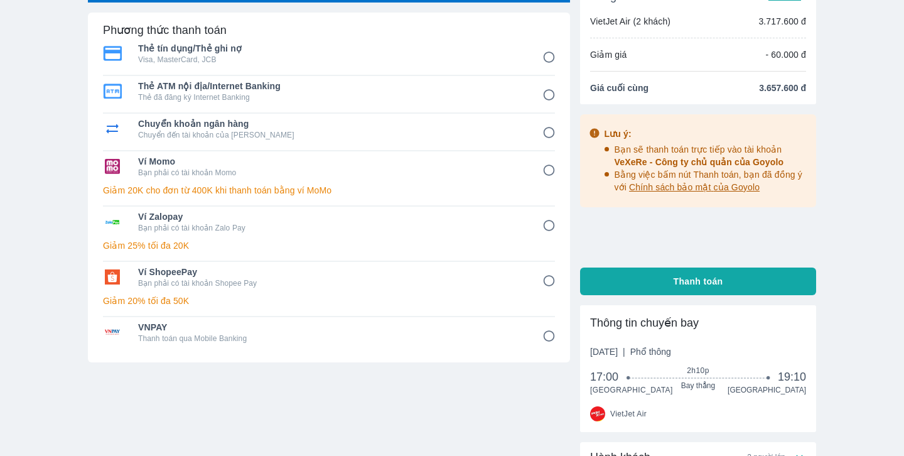
scroll to position [73, 0]
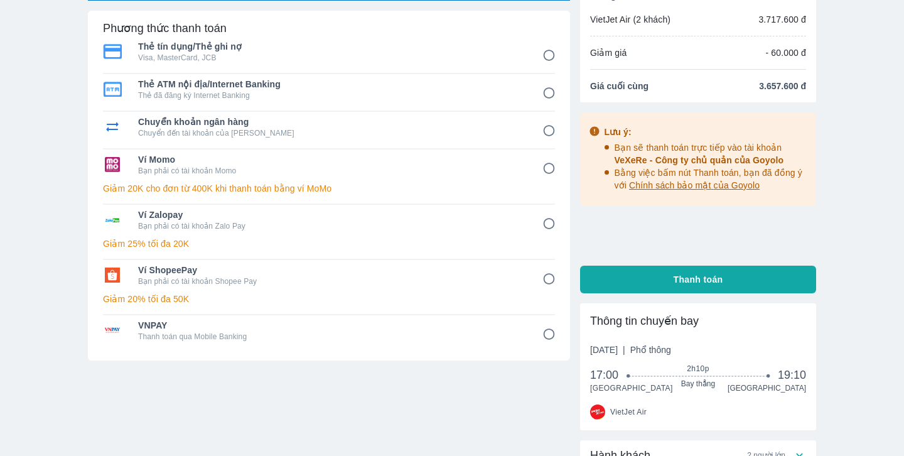
click at [545, 170] on input "4" at bounding box center [549, 168] width 24 height 24
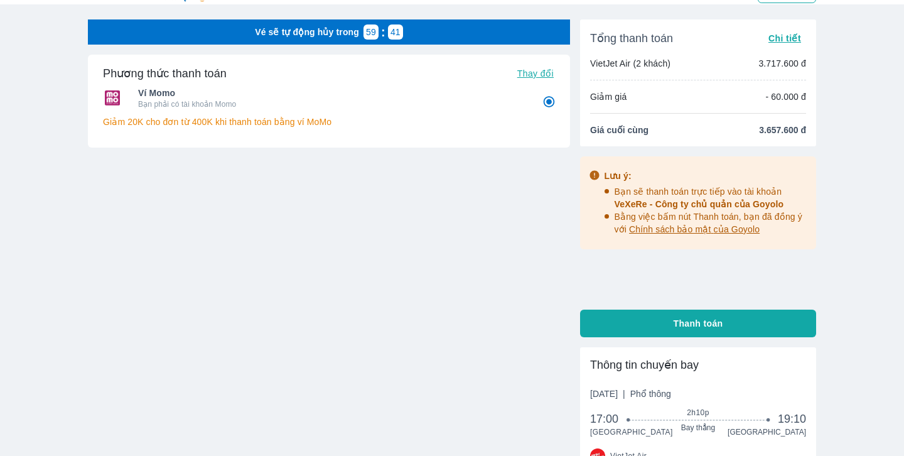
scroll to position [0, 0]
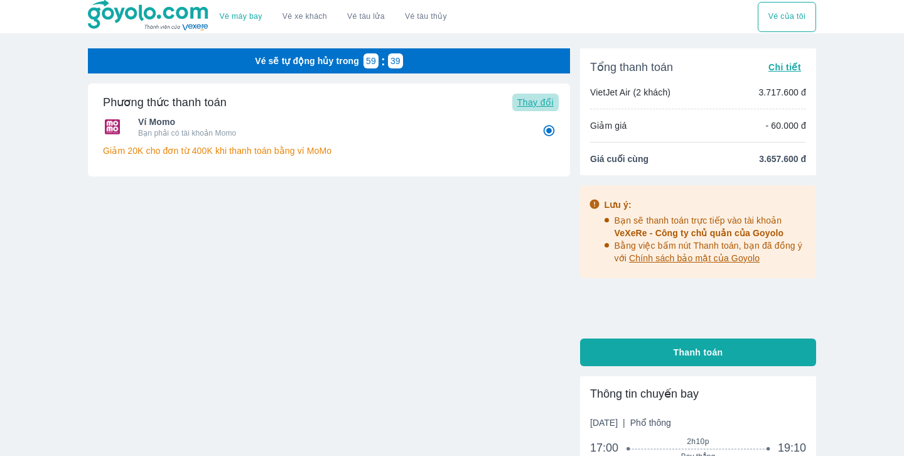
click at [541, 102] on span "Thay đổi" at bounding box center [536, 102] width 36 height 10
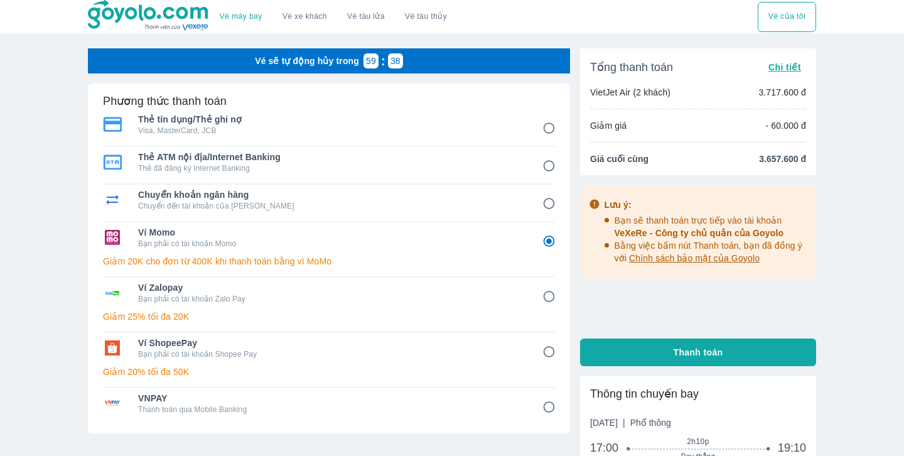
click at [470, 128] on p "Visa, MasterCard, JCB" at bounding box center [331, 131] width 387 height 10
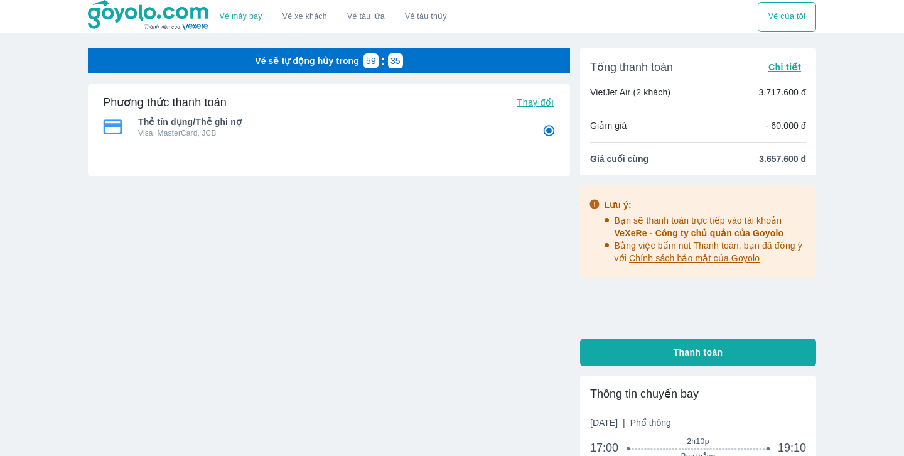
click at [658, 352] on button "Thanh toán" at bounding box center [698, 353] width 236 height 28
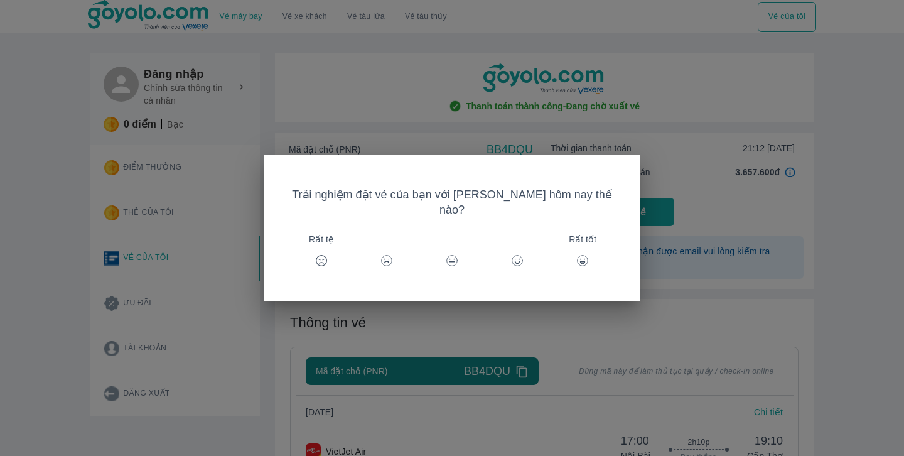
click at [511, 254] on icon at bounding box center [517, 260] width 13 height 13
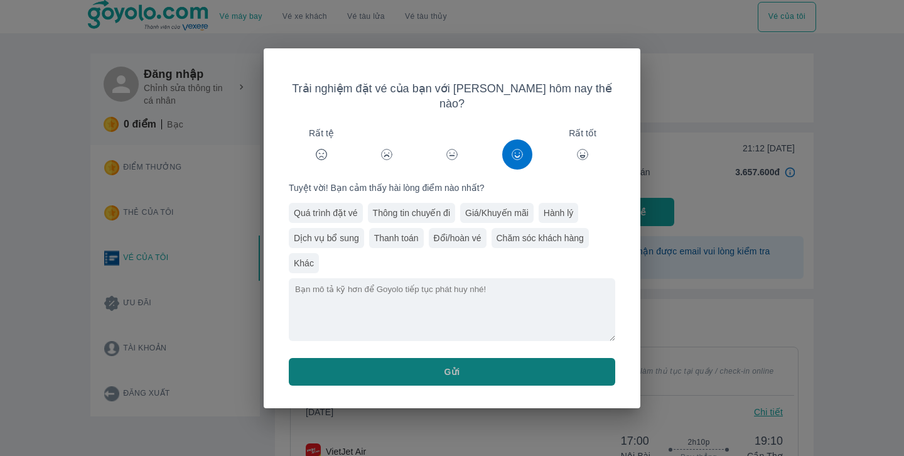
click at [456, 358] on button "Gửi" at bounding box center [452, 372] width 327 height 28
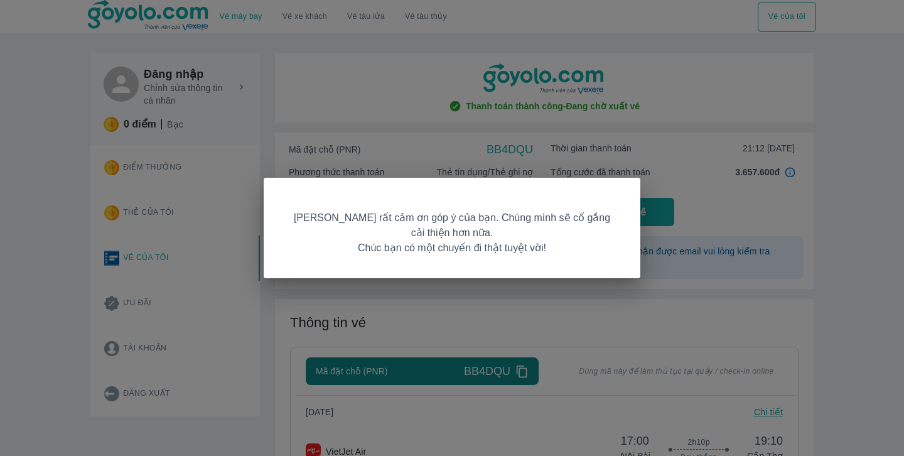
click at [494, 305] on div "Goyolo rất cảm ơn góp ý của bạn. Chúng mình sẽ cố gắng cải thiện hơn nữa. Chúc …" at bounding box center [452, 228] width 904 height 456
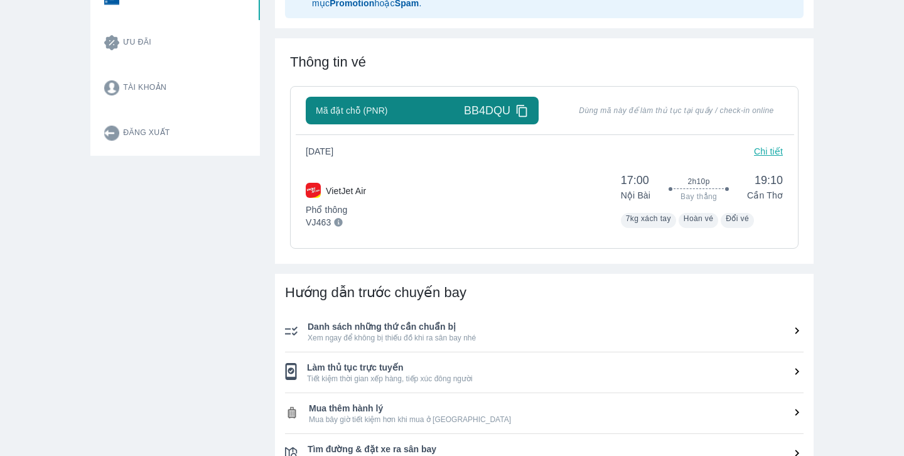
scroll to position [202, 0]
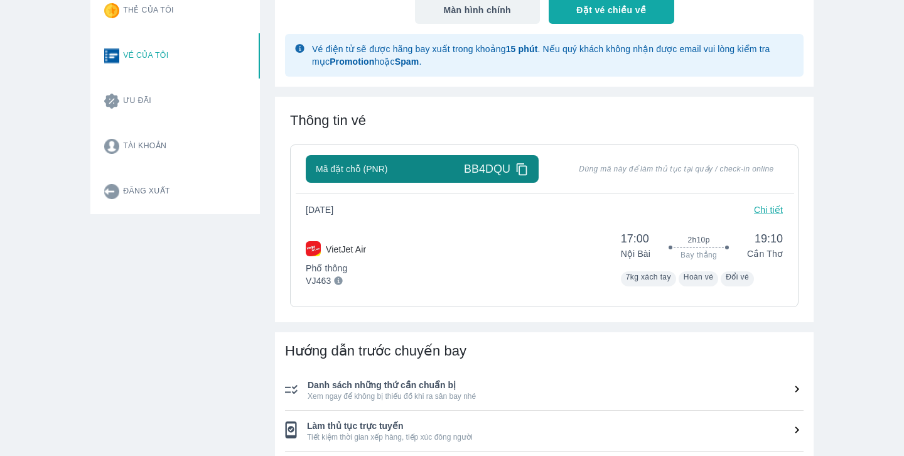
click at [524, 168] on icon at bounding box center [522, 169] width 13 height 13
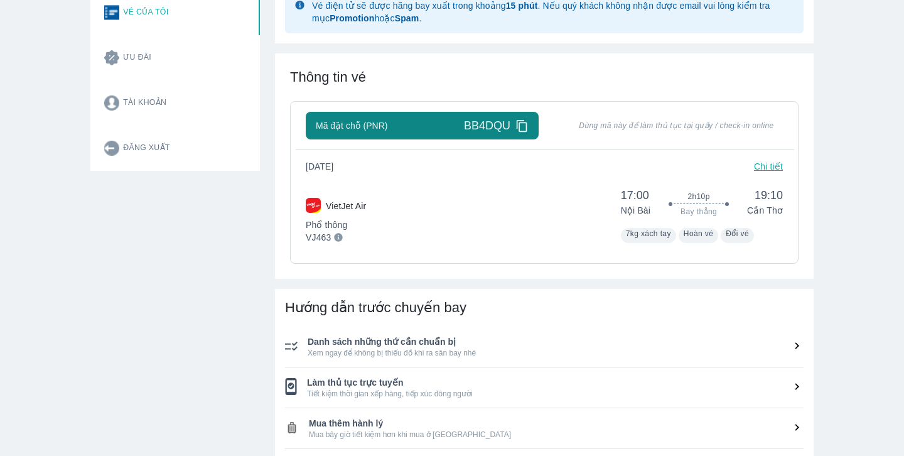
scroll to position [246, 0]
click at [337, 220] on p "Phổ thông" at bounding box center [336, 224] width 60 height 13
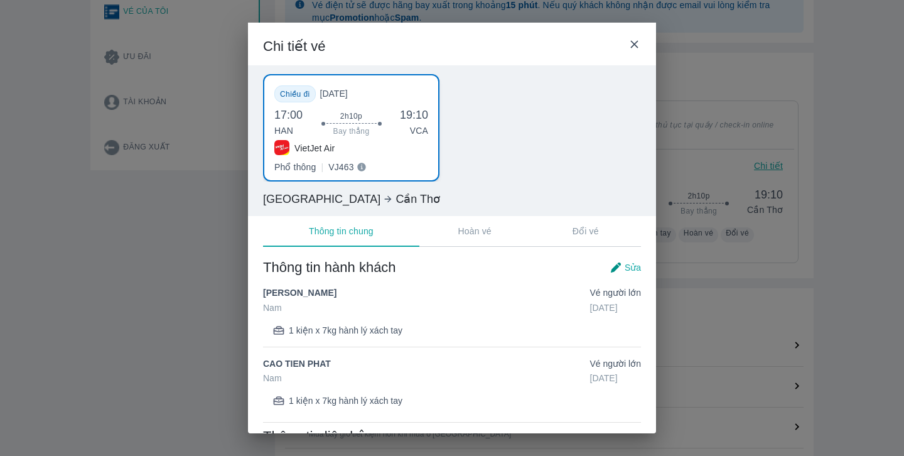
click at [482, 232] on p "Hoàn vé" at bounding box center [474, 231] width 33 height 13
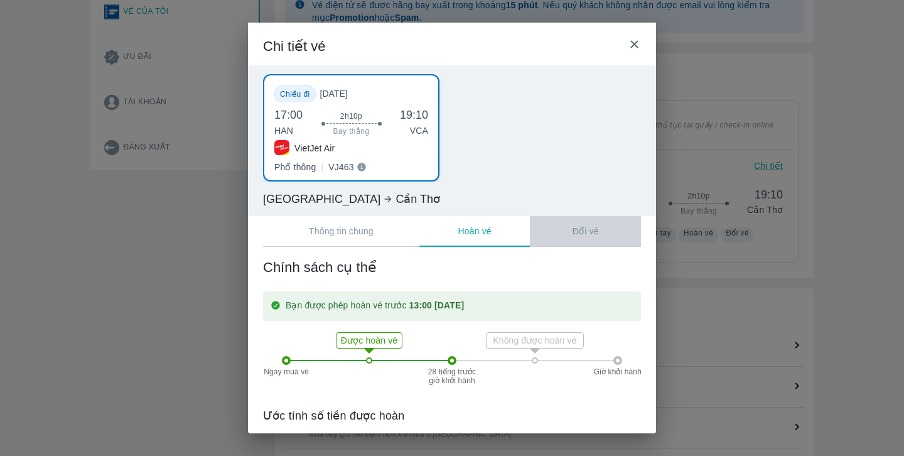
click at [595, 236] on p "Đổi vé" at bounding box center [586, 231] width 26 height 13
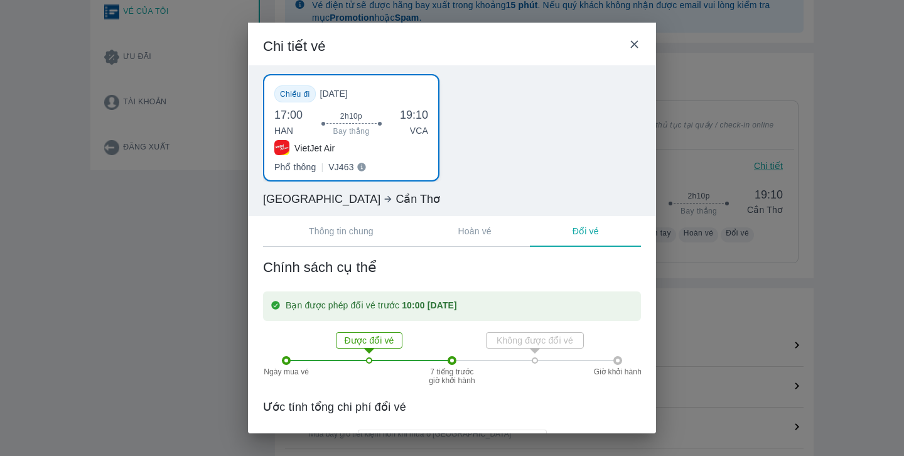
click at [488, 230] on p "Hoàn vé" at bounding box center [474, 231] width 33 height 13
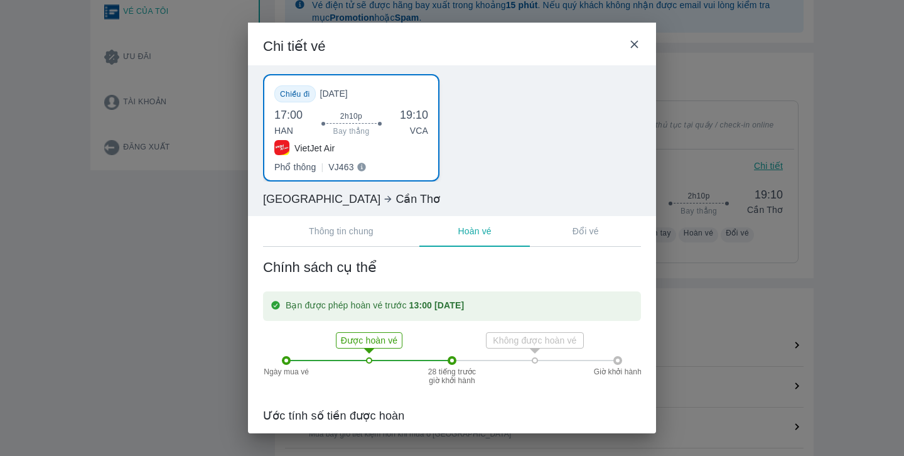
click at [636, 45] on icon at bounding box center [634, 44] width 13 height 13
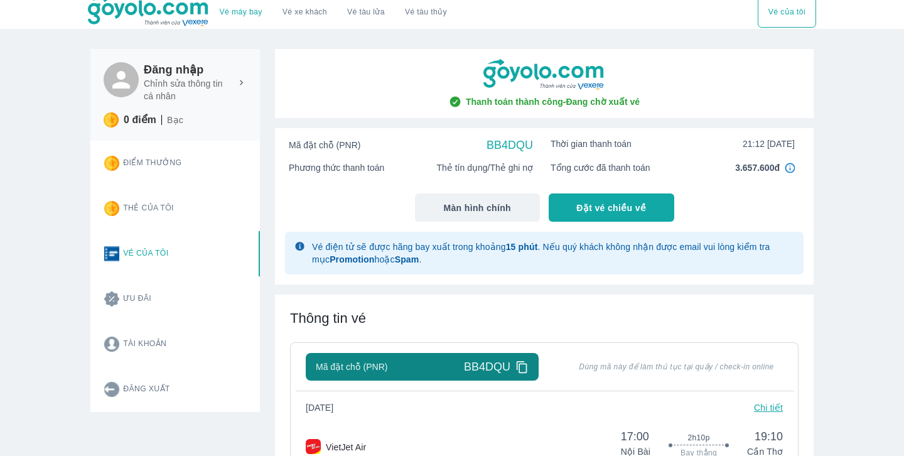
scroll to position [0, 0]
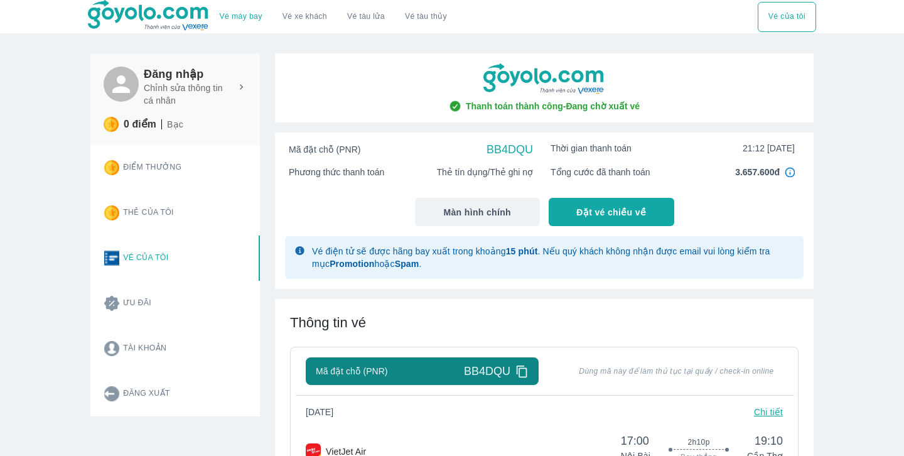
click at [783, 23] on button "Vé của tôi" at bounding box center [787, 17] width 58 height 30
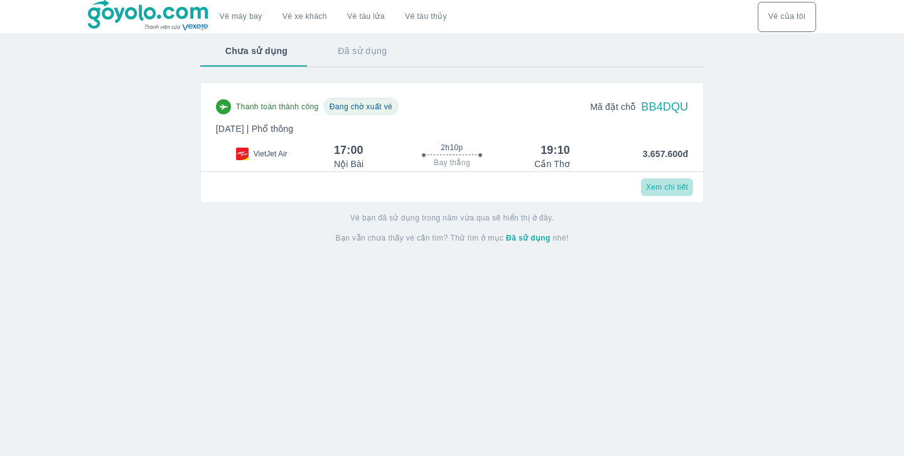
click at [665, 188] on span "Xem chi tiết" at bounding box center [667, 187] width 42 height 10
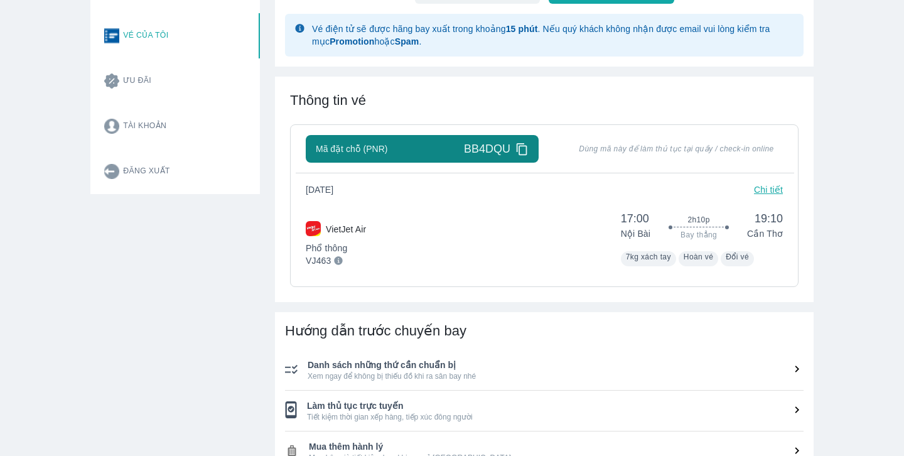
scroll to position [113, 0]
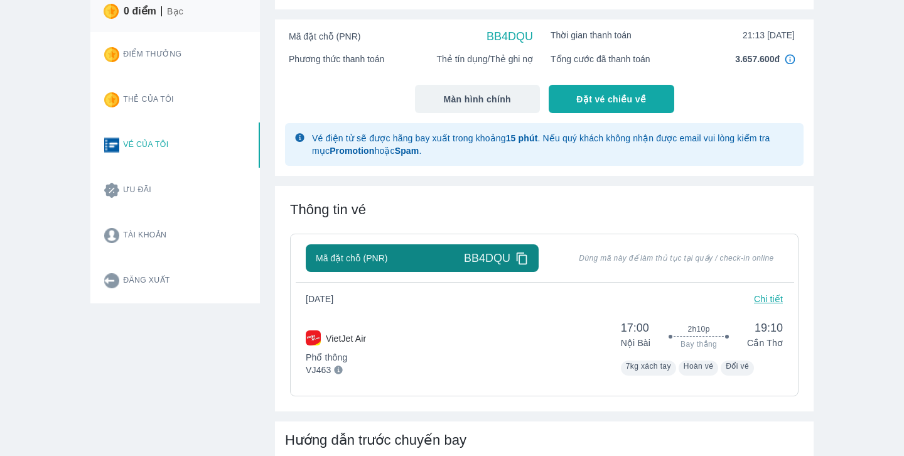
click at [399, 324] on div "VietJet Air Phổ thông VJ463 17:00 Nội Bài 2h10p Bay thẳng 19:10 Cần Thơ 7kg xác…" at bounding box center [544, 345] width 477 height 60
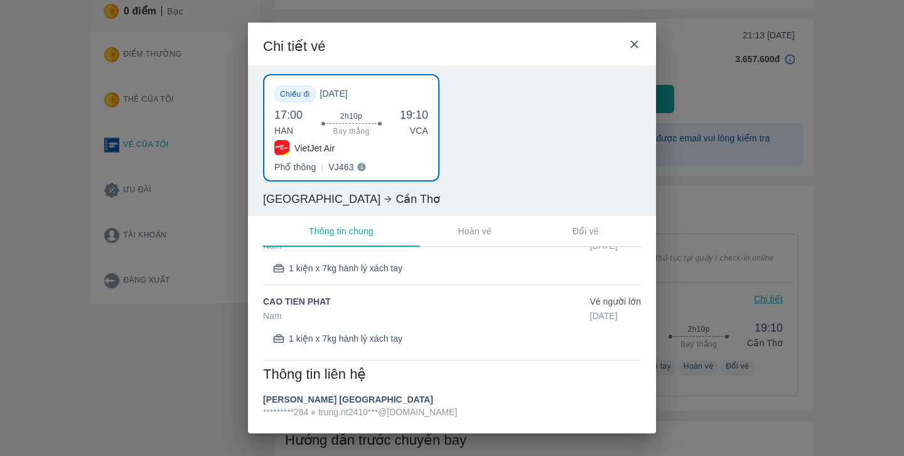
scroll to position [0, 0]
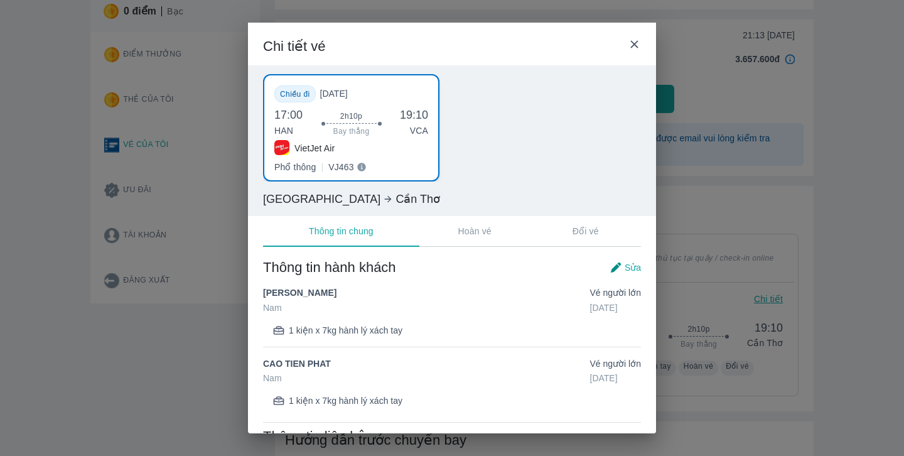
click at [638, 44] on icon at bounding box center [634, 44] width 13 height 13
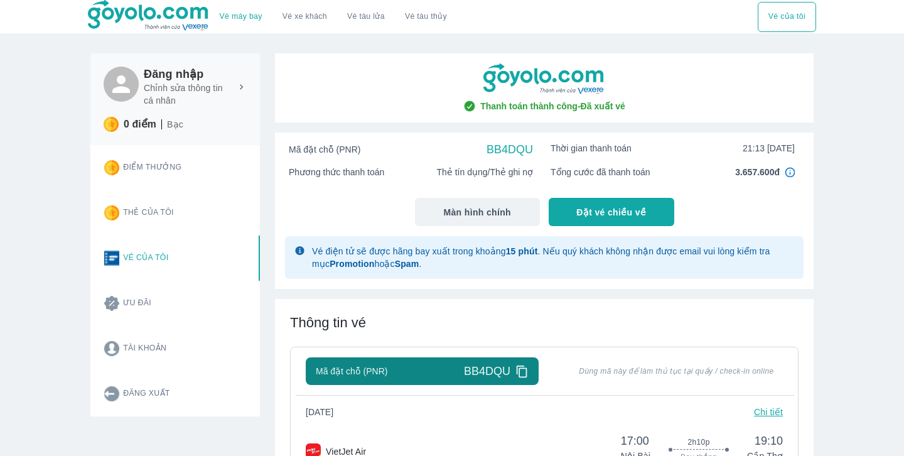
click at [141, 163] on button "Điểm thưởng" at bounding box center [177, 167] width 166 height 45
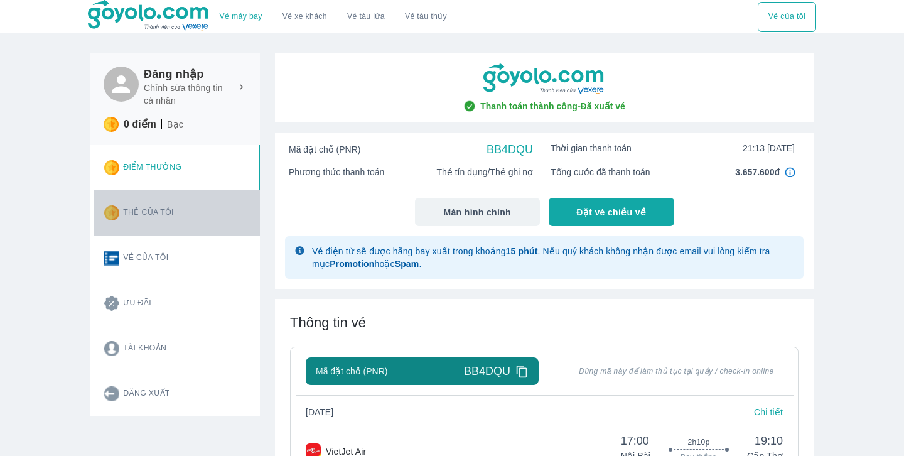
click at [137, 206] on button "Thẻ của tôi" at bounding box center [177, 212] width 166 height 45
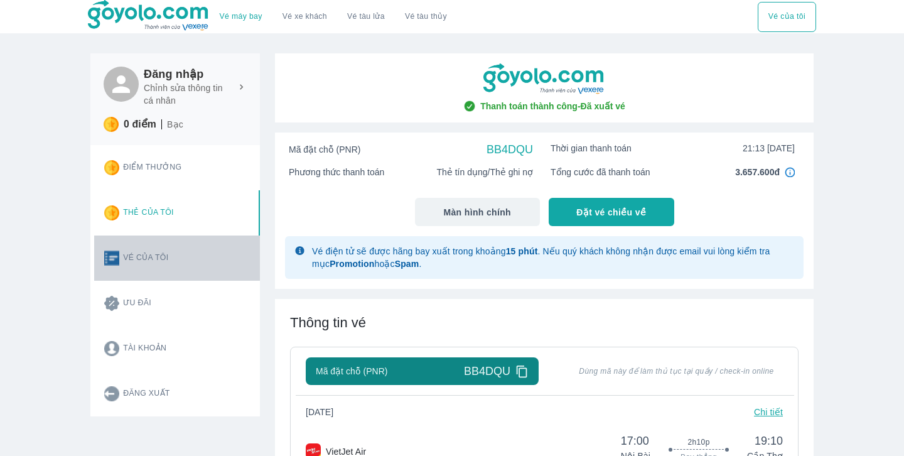
click at [137, 254] on button "Vé của tôi" at bounding box center [177, 258] width 166 height 45
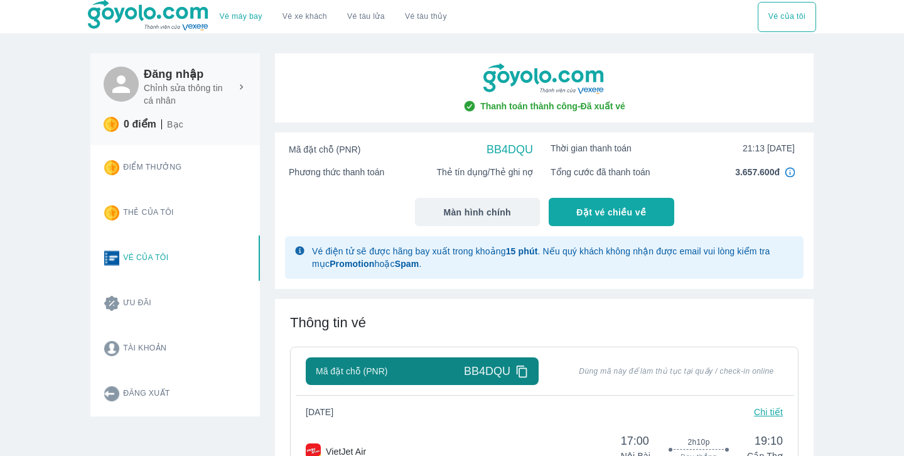
click at [559, 109] on span "Thanh toán thành công - Đã xuất vé" at bounding box center [552, 106] width 145 height 13
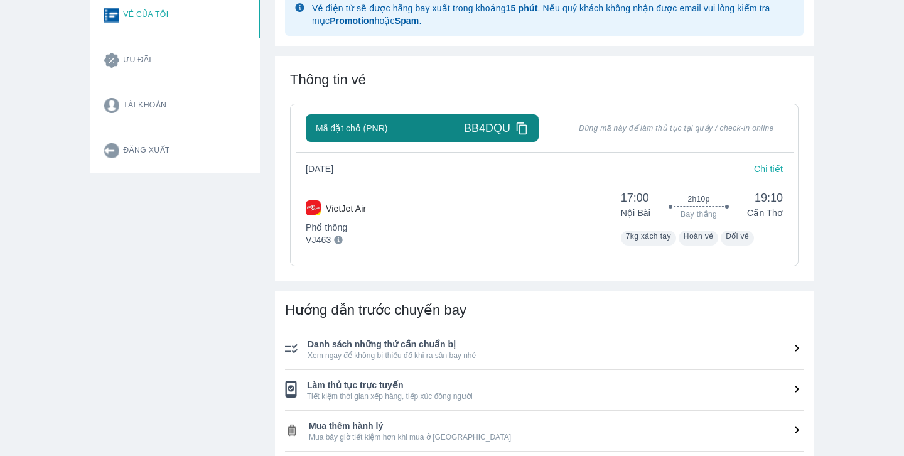
scroll to position [270, 0]
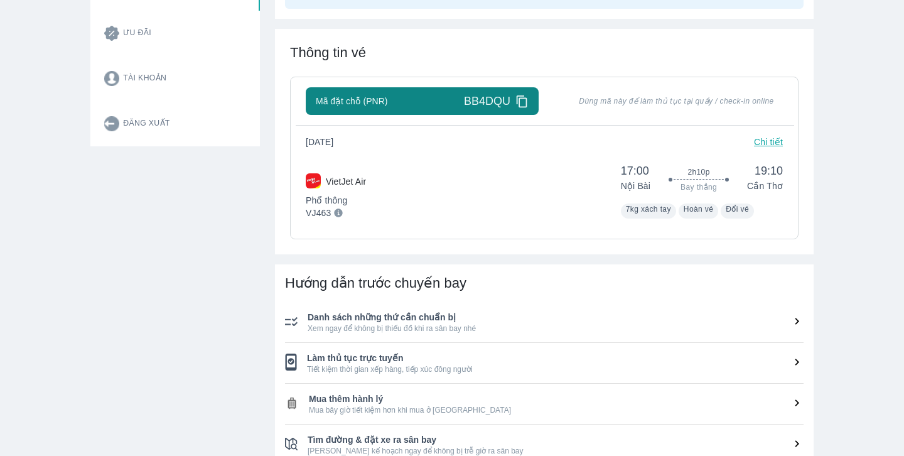
click at [764, 140] on p "Chi tiết" at bounding box center [768, 142] width 29 height 13
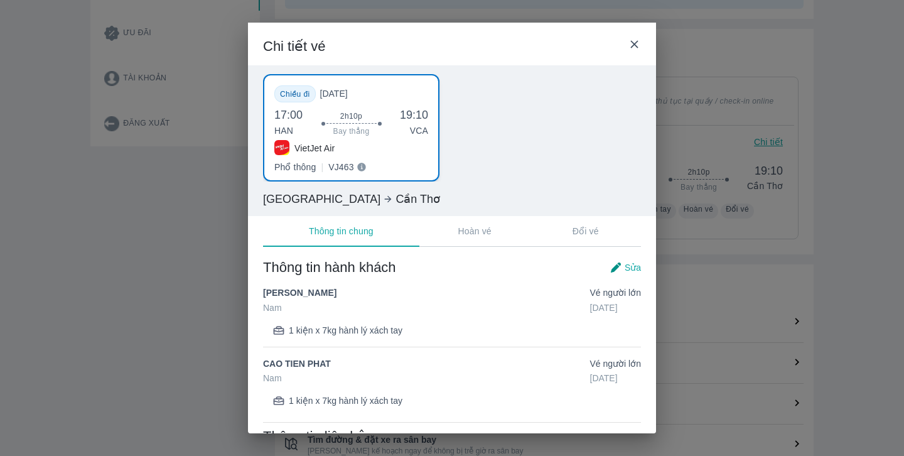
click at [349, 158] on div "VietJet Air Phổ thông | VJ463" at bounding box center [351, 155] width 154 height 30
click at [298, 165] on p "Phổ thông" at bounding box center [294, 167] width 41 height 13
click at [336, 132] on span "Bay thẳng" at bounding box center [352, 131] width 36 height 10
click at [521, 163] on div "Chiều đi CN, 12/10/2025 17:00 HAN 2h10p Bay thẳng 19:10 VCA VietJet Air Phổ thô…" at bounding box center [452, 127] width 378 height 107
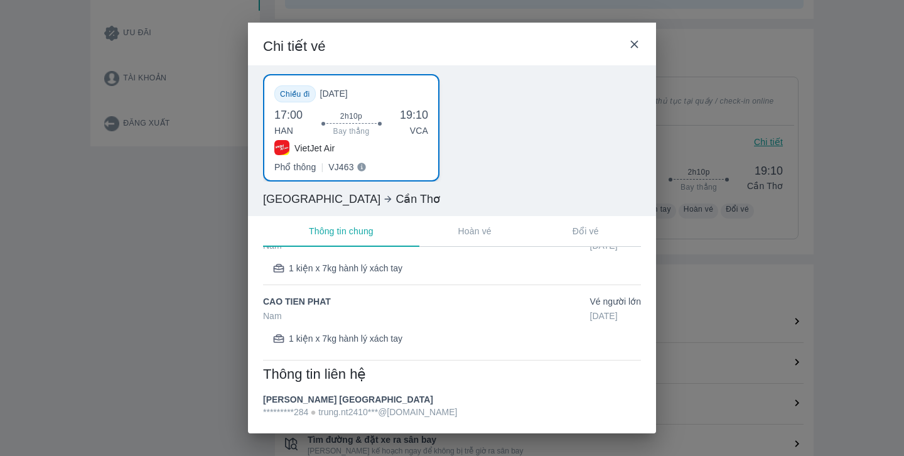
scroll to position [0, 0]
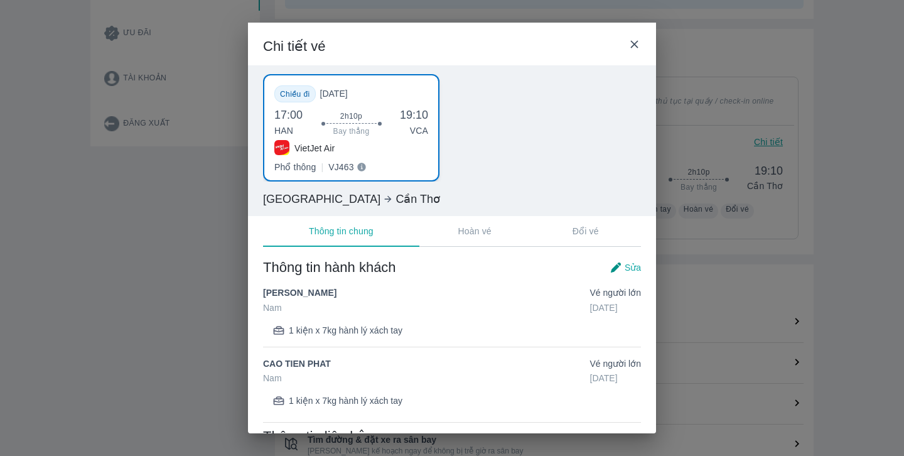
click at [635, 45] on icon at bounding box center [634, 44] width 13 height 13
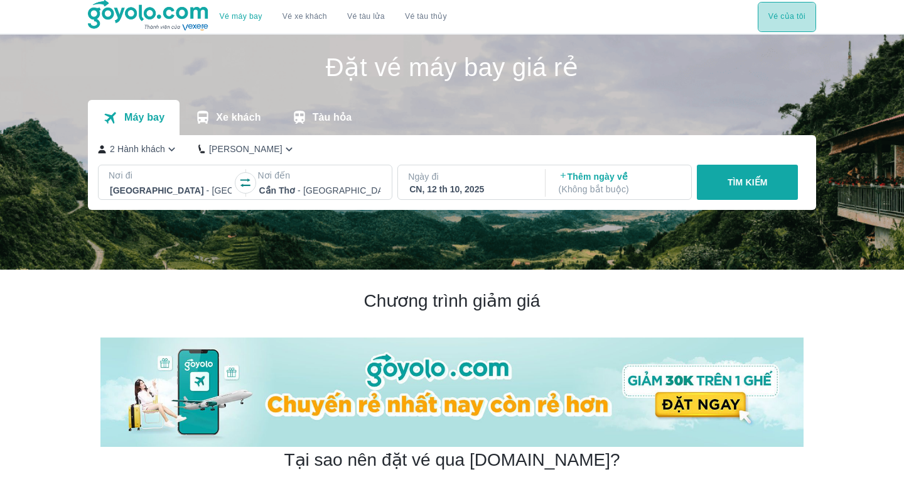
click at [797, 23] on button "Vé của tôi" at bounding box center [787, 17] width 58 height 30
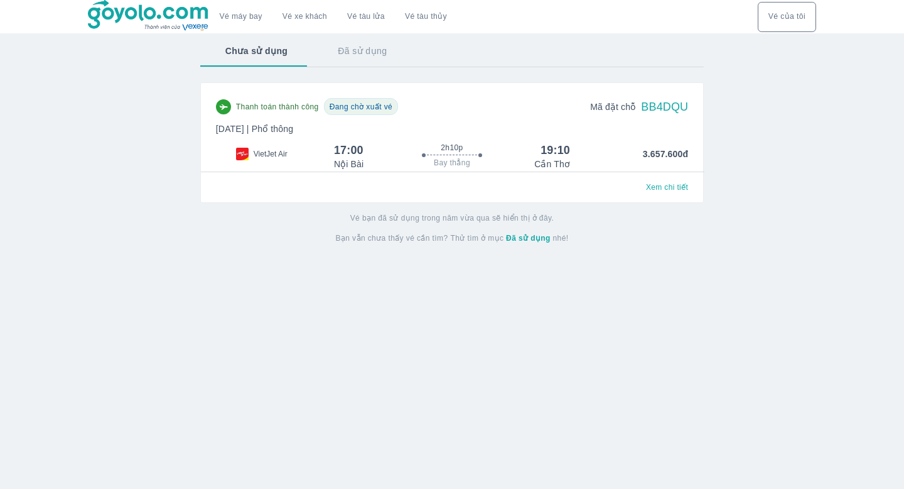
click at [349, 51] on button "Đã sử dụng" at bounding box center [362, 51] width 99 height 33
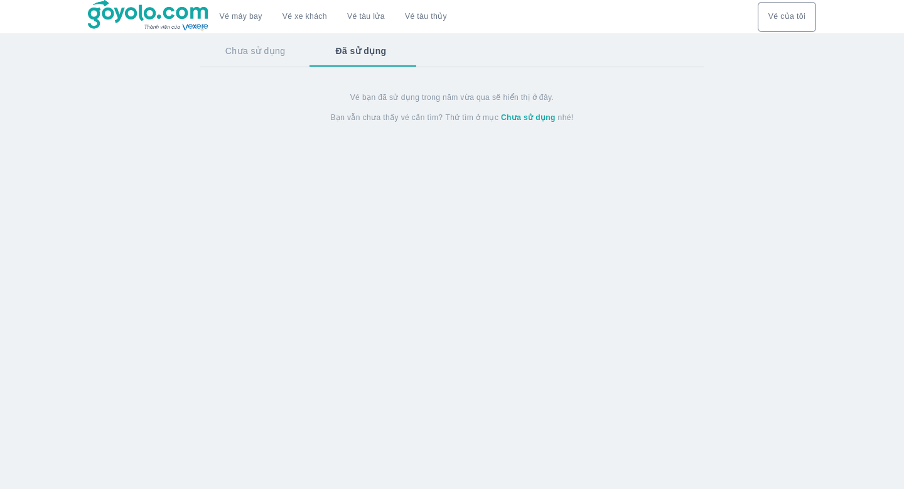
click at [244, 51] on button "Chưa sử dụng" at bounding box center [255, 51] width 111 height 33
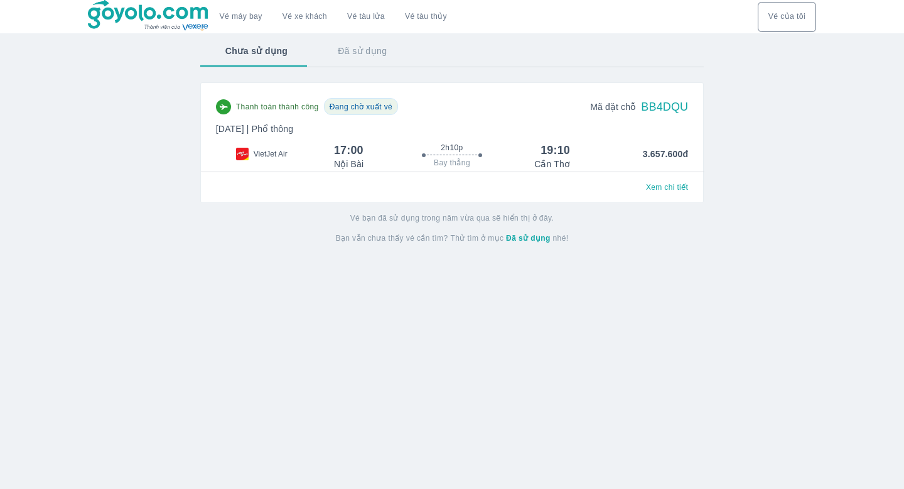
click at [662, 188] on span "Xem chi tiết" at bounding box center [667, 187] width 42 height 10
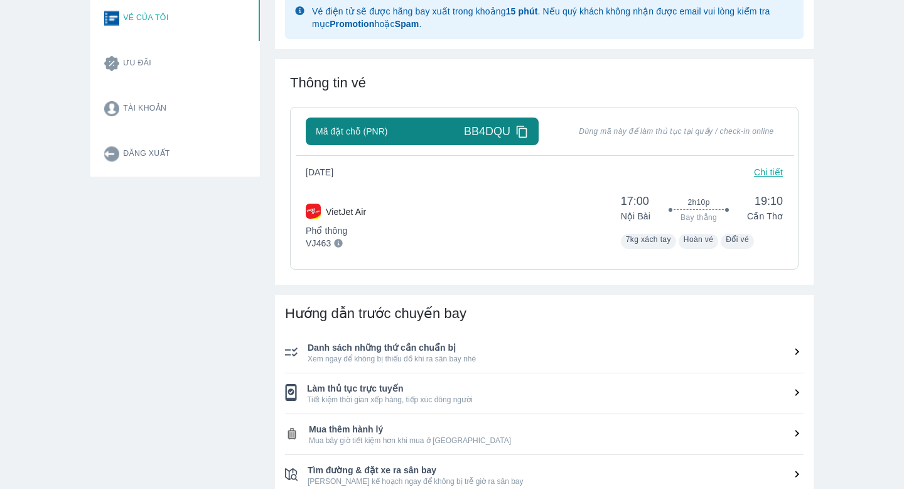
scroll to position [244, 0]
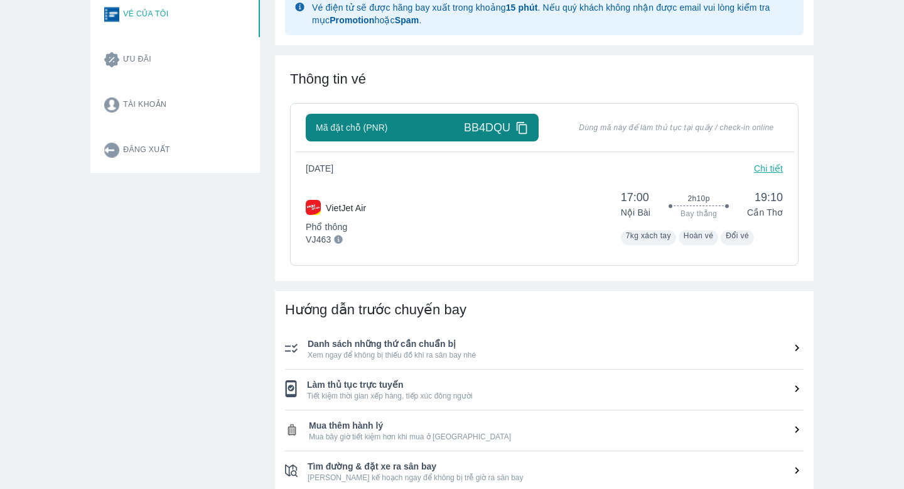
click at [487, 201] on div "VietJet Air Phổ thông VJ463 17:00 Nội Bài 2h10p Bay thẳng 19:10 Cần Thơ 7kg xác…" at bounding box center [544, 215] width 477 height 60
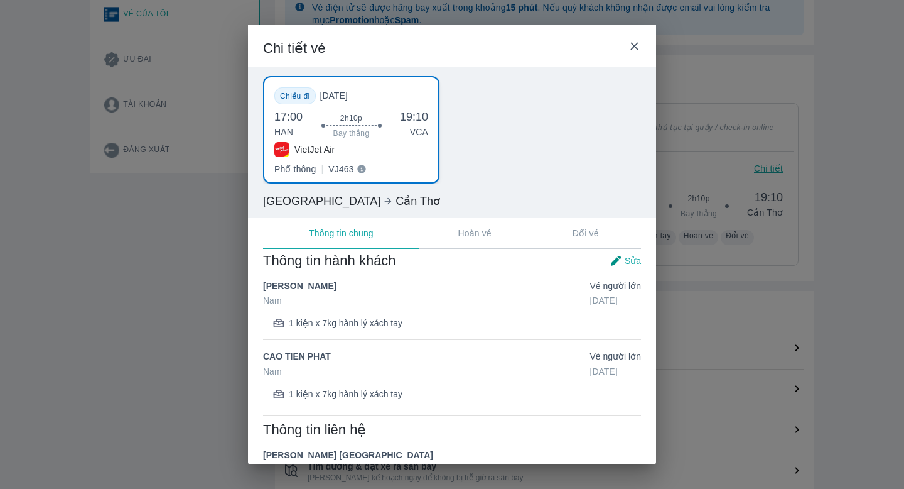
scroll to position [0, 0]
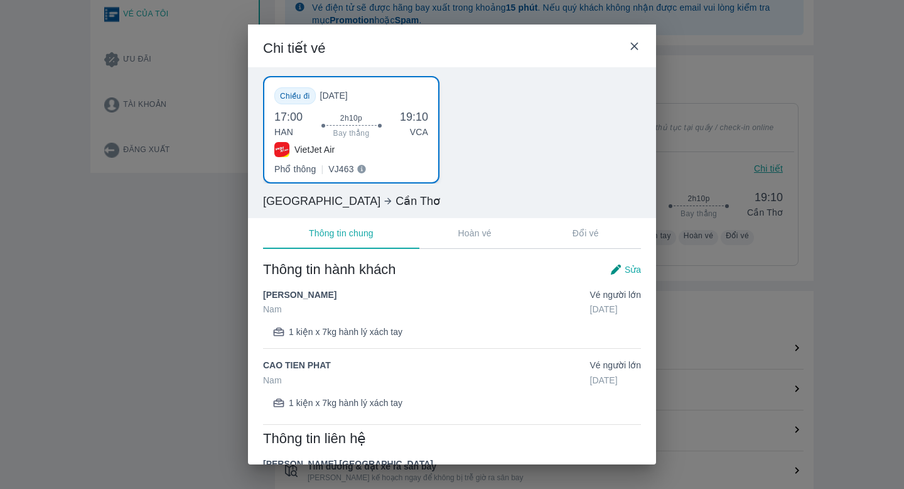
click at [632, 45] on icon at bounding box center [634, 46] width 13 height 13
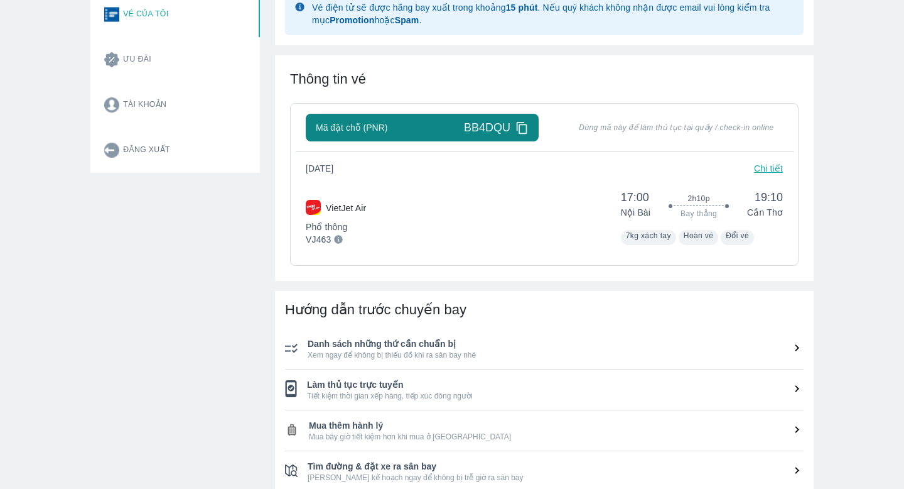
click at [777, 171] on p "Chi tiết" at bounding box center [768, 168] width 29 height 13
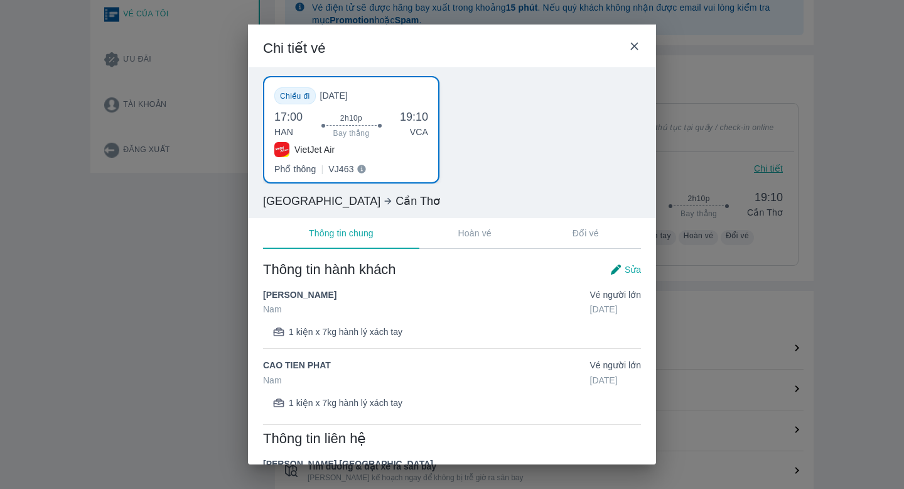
click at [623, 268] on div "Sửa" at bounding box center [625, 269] width 31 height 13
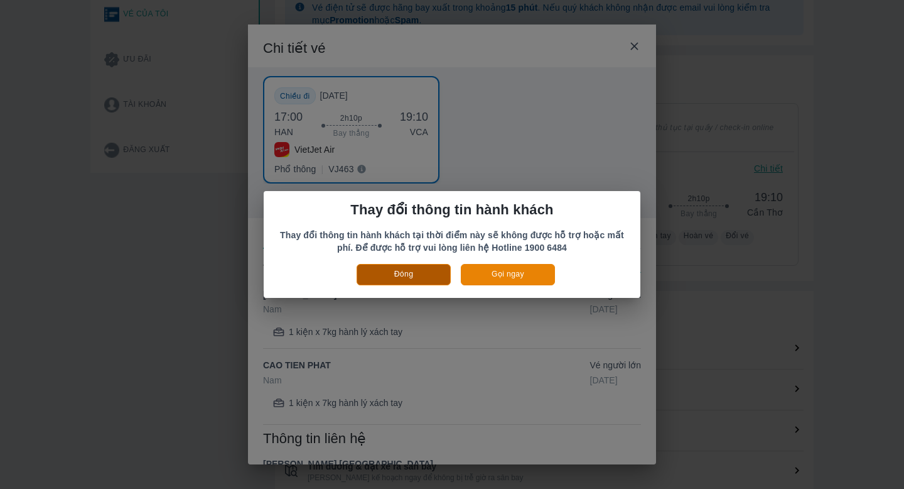
click at [428, 273] on button "Đóng" at bounding box center [404, 274] width 94 height 21
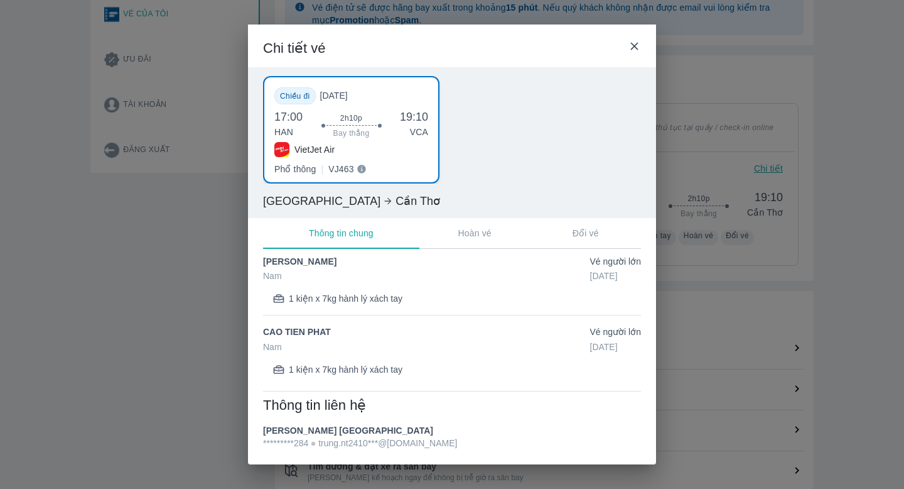
scroll to position [33, 0]
